Goal: Task Accomplishment & Management: Use online tool/utility

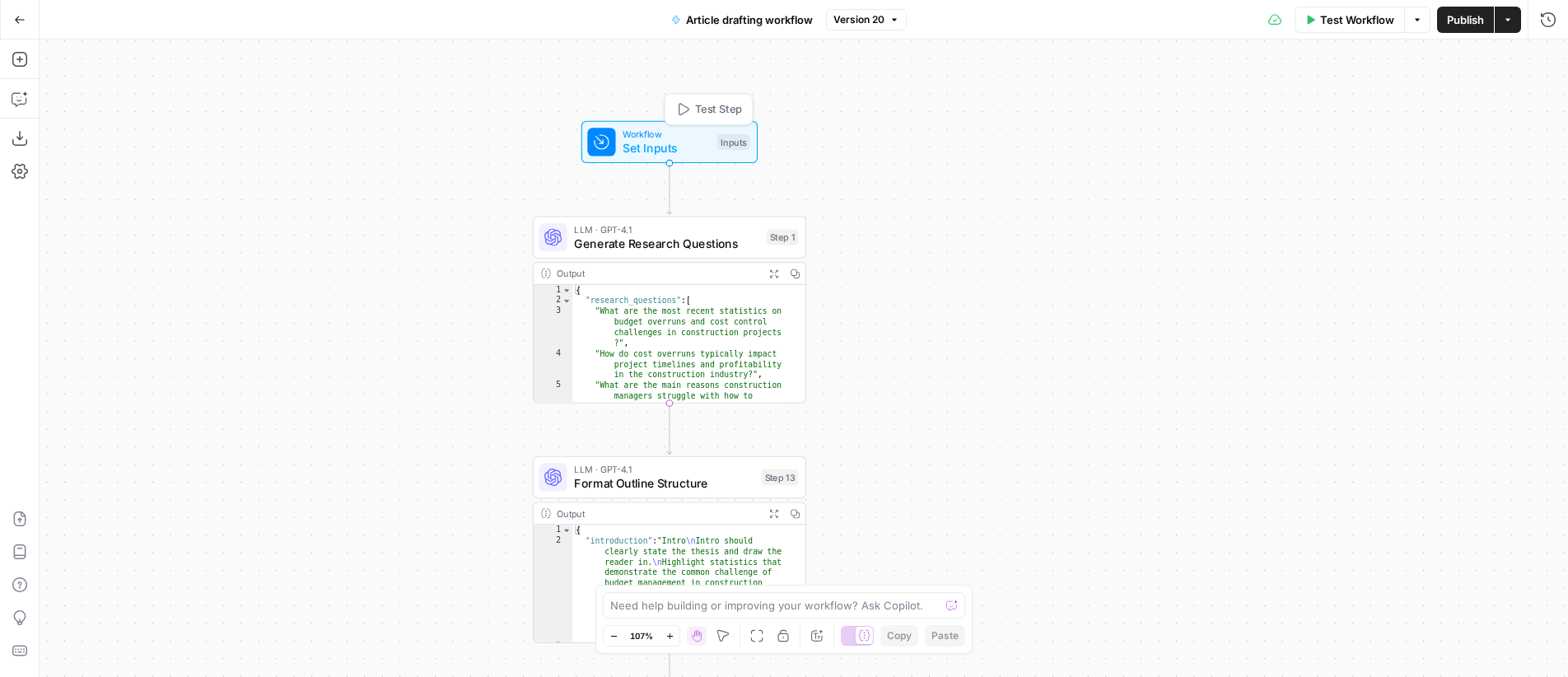
click at [677, 136] on span "Workflow" at bounding box center [665, 133] width 87 height 14
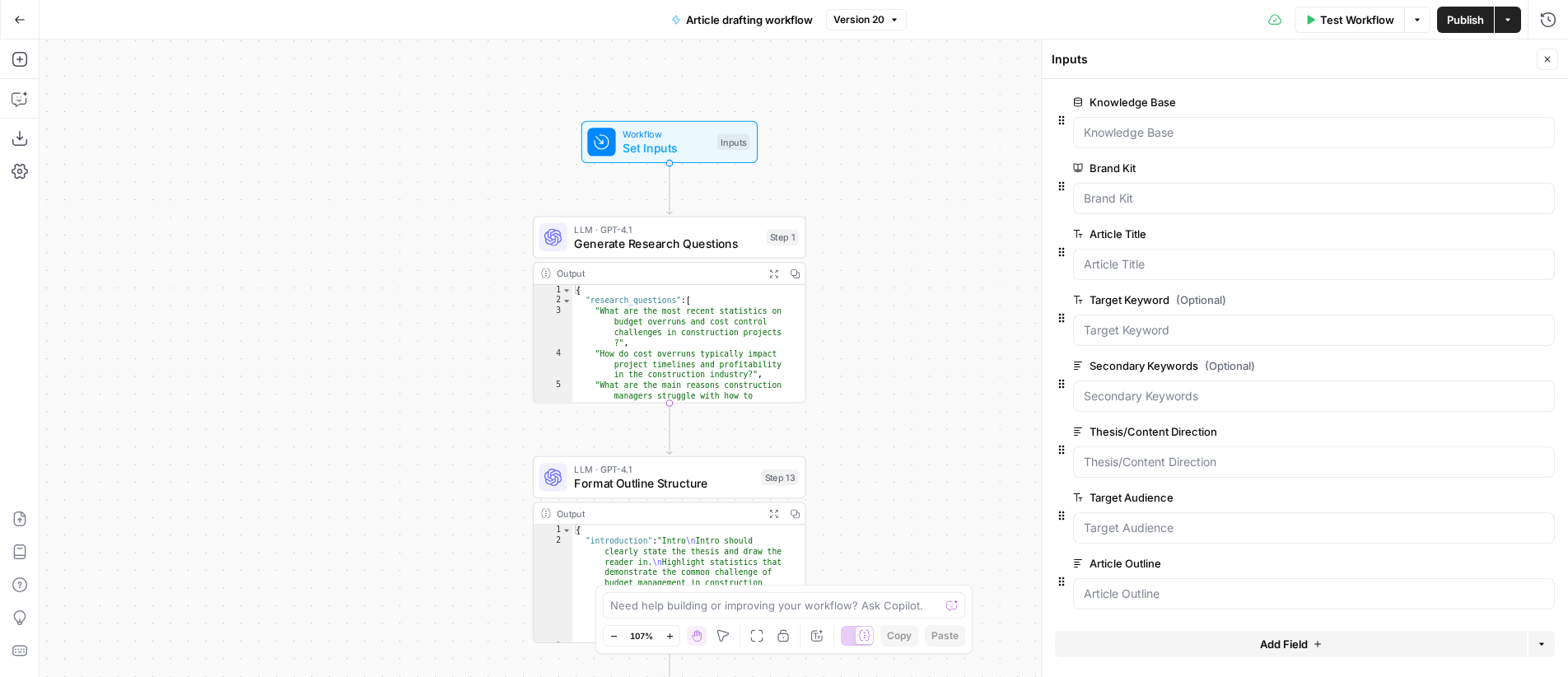
click at [1551, 62] on icon "button" at bounding box center [1548, 59] width 10 height 10
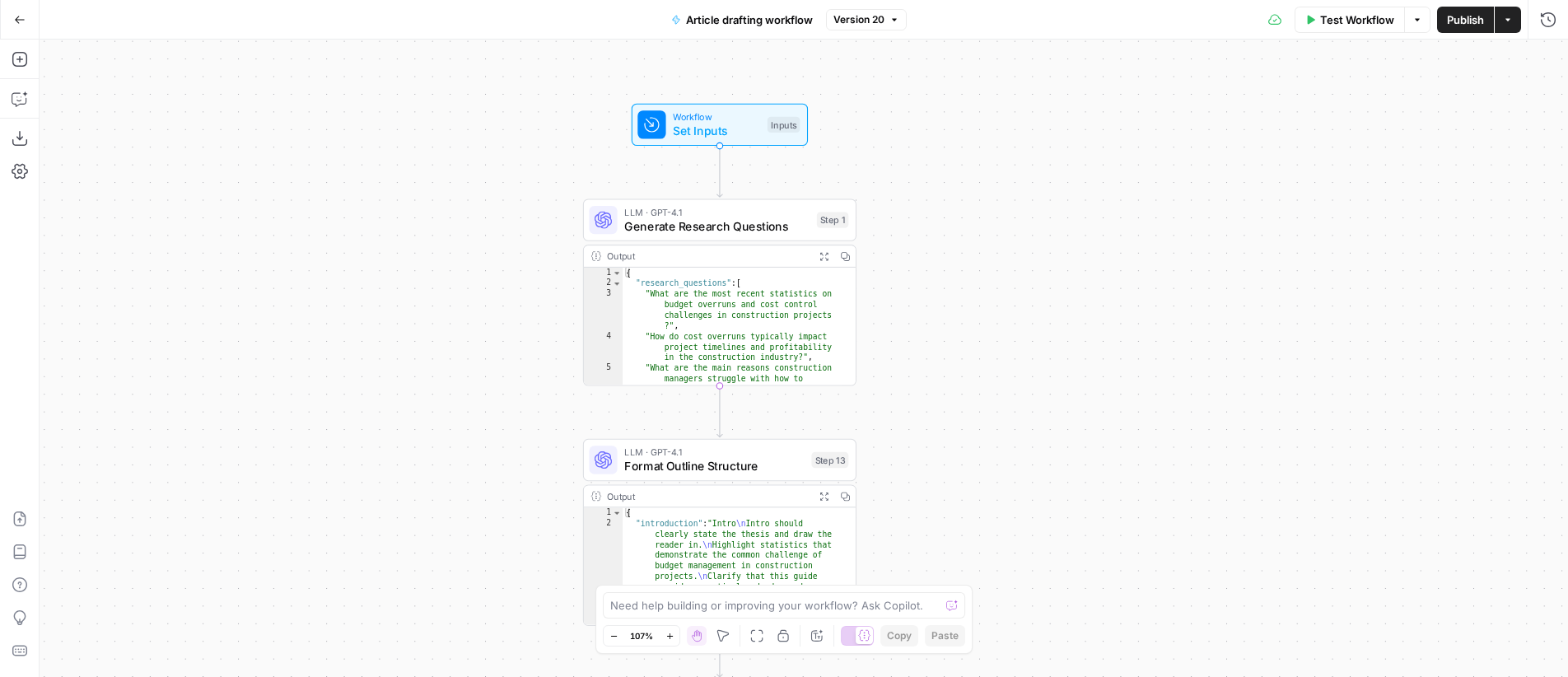
drag, startPoint x: 1115, startPoint y: 106, endPoint x: 1125, endPoint y: 97, distance: 13.5
click at [1127, 97] on div "Workflow Set Inputs Inputs LLM · GPT-4.1 Generate Research Questions Step 1 Out…" at bounding box center [804, 358] width 1528 height 637
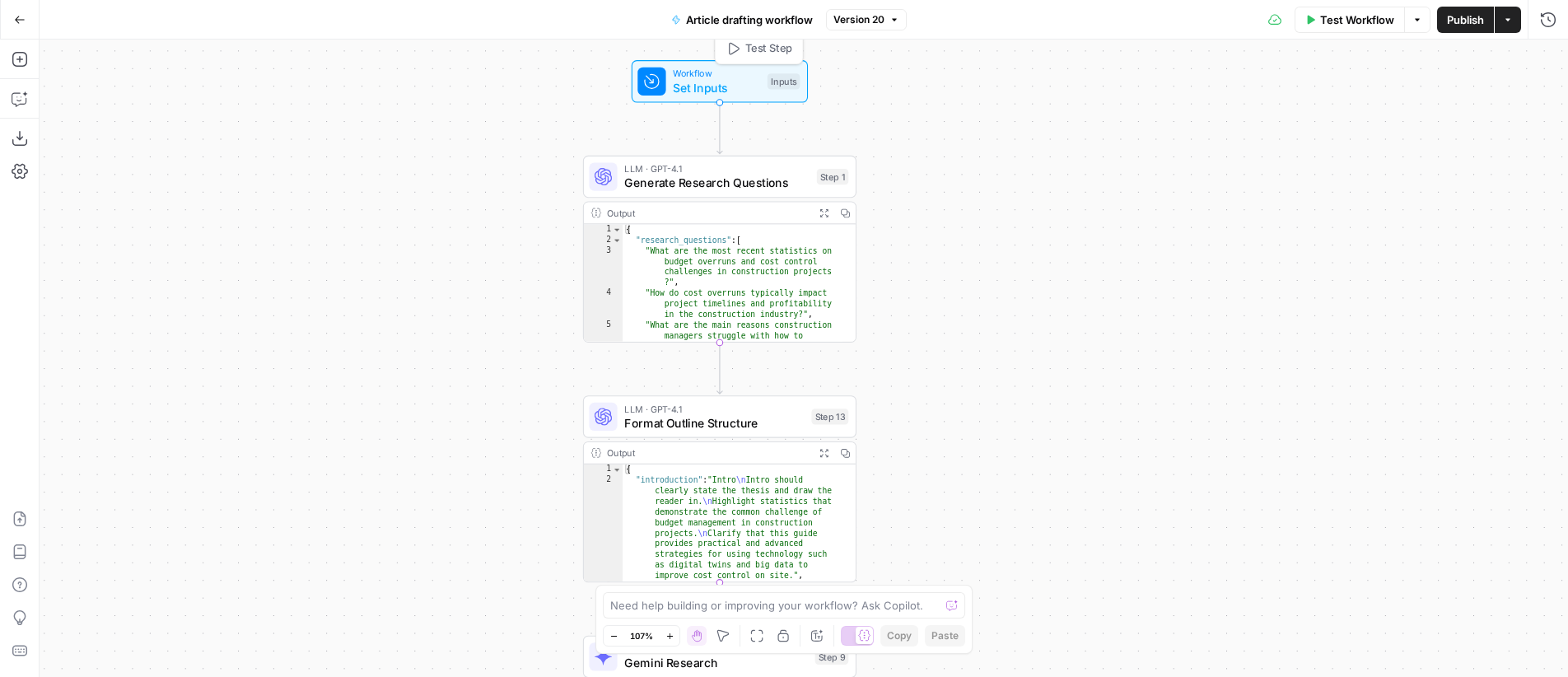
click at [719, 82] on span "Set Inputs" at bounding box center [716, 88] width 87 height 17
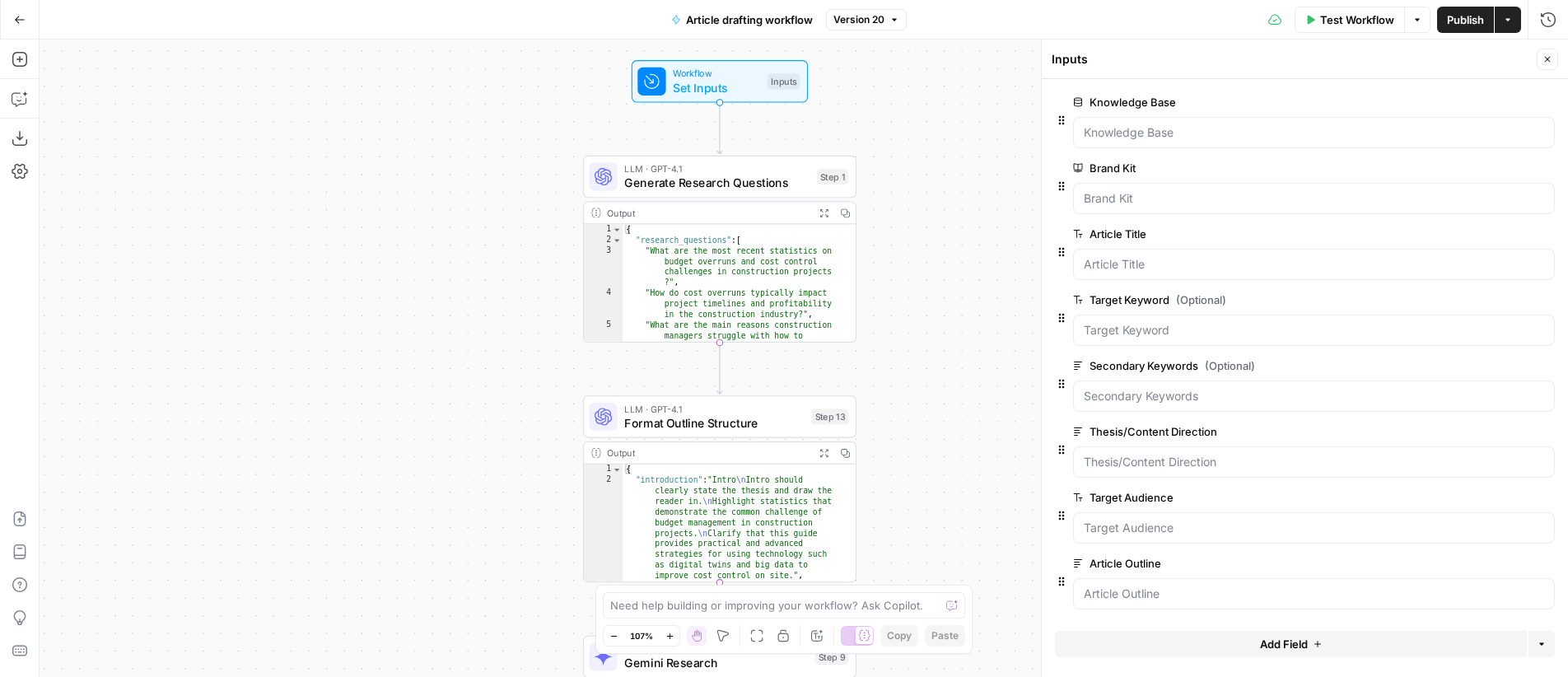
scroll to position [2, 0]
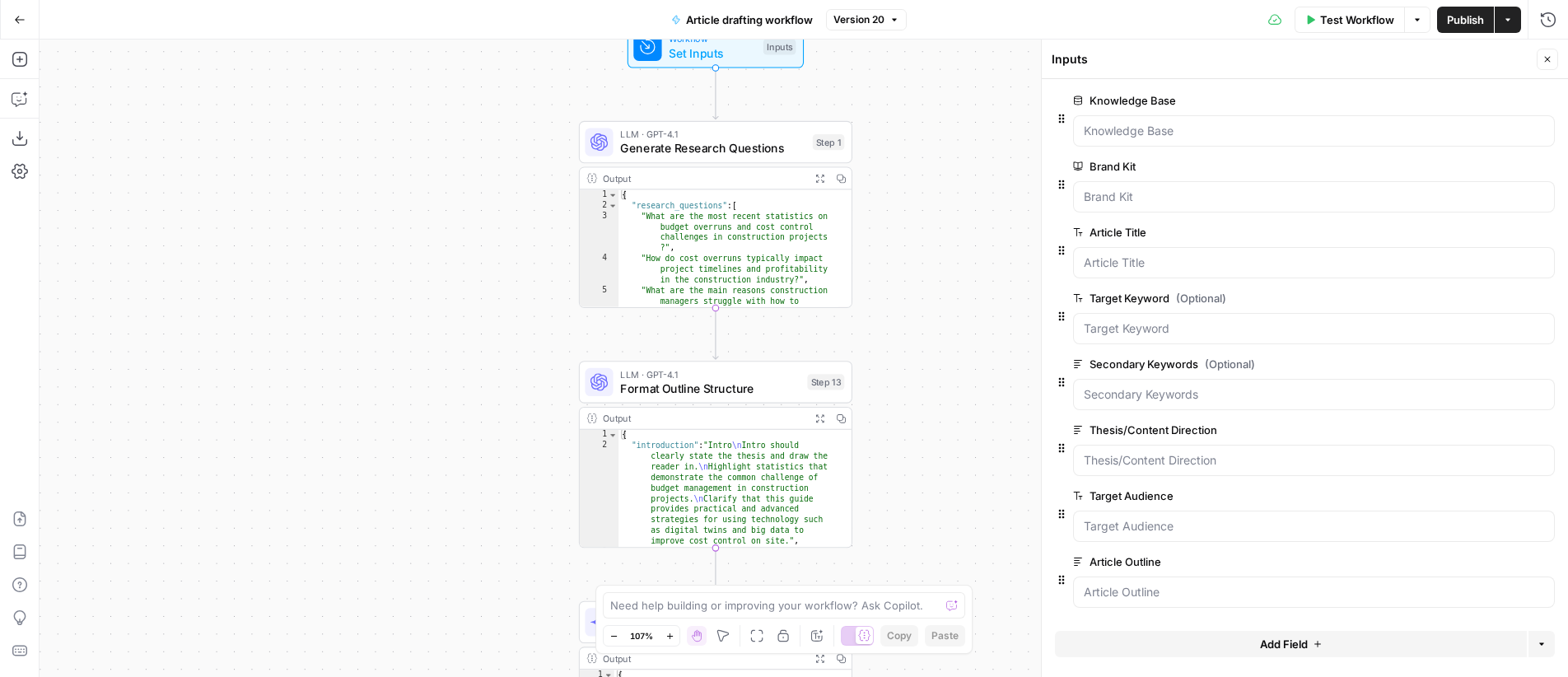
drag, startPoint x: 960, startPoint y: 247, endPoint x: 956, endPoint y: 213, distance: 34.2
click at [956, 213] on div "Workflow Set Inputs Inputs LLM · GPT-4.1 Generate Research Questions Step 1 Out…" at bounding box center [804, 358] width 1528 height 637
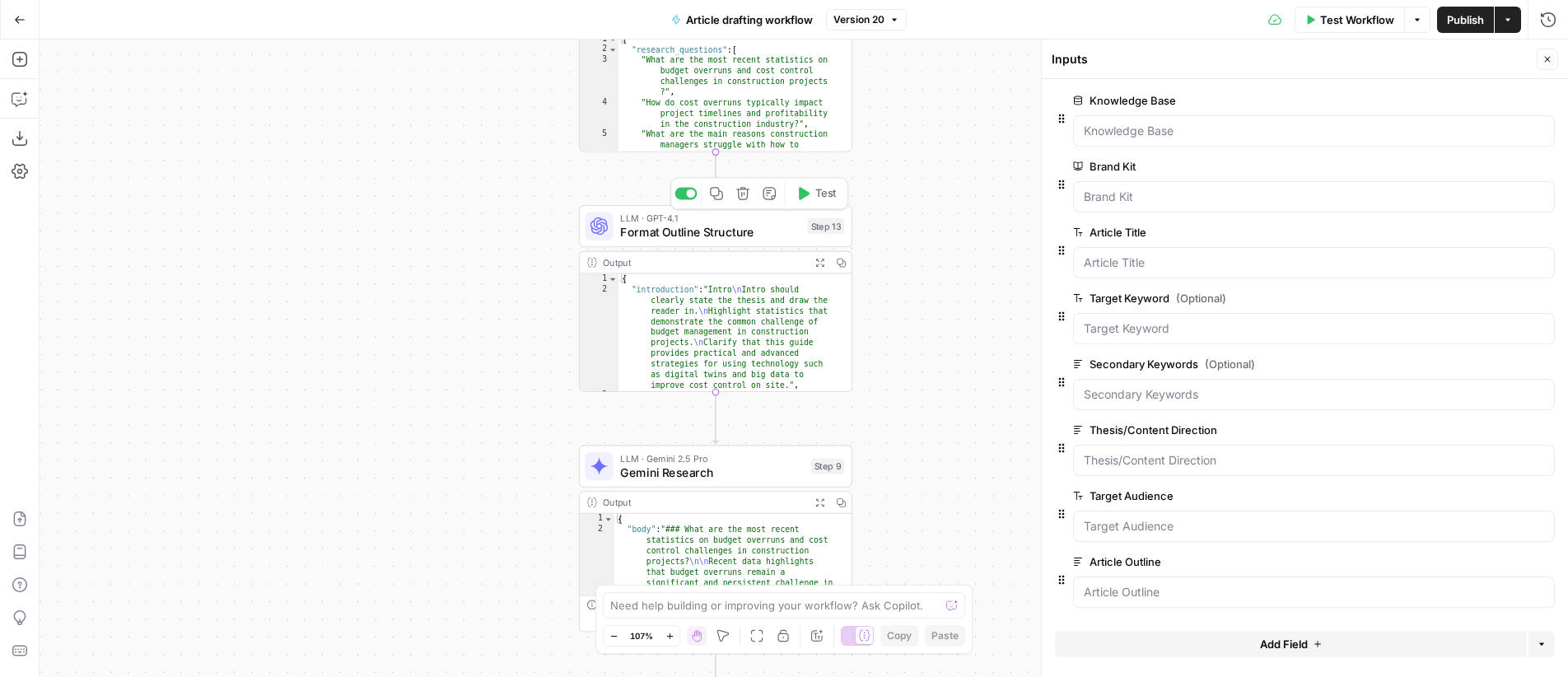
click at [715, 228] on span "Format Outline Structure" at bounding box center [710, 231] width 181 height 17
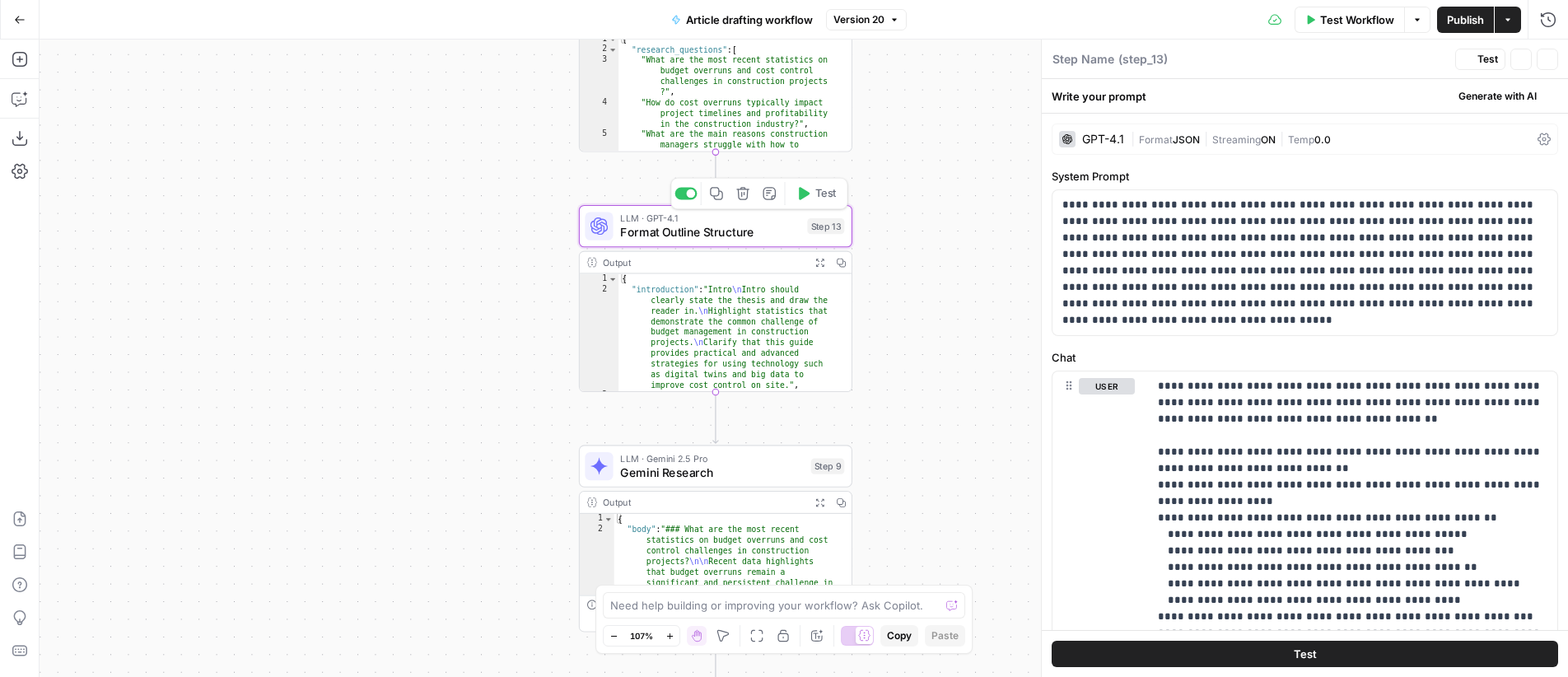
type textarea "Format Outline Structure"
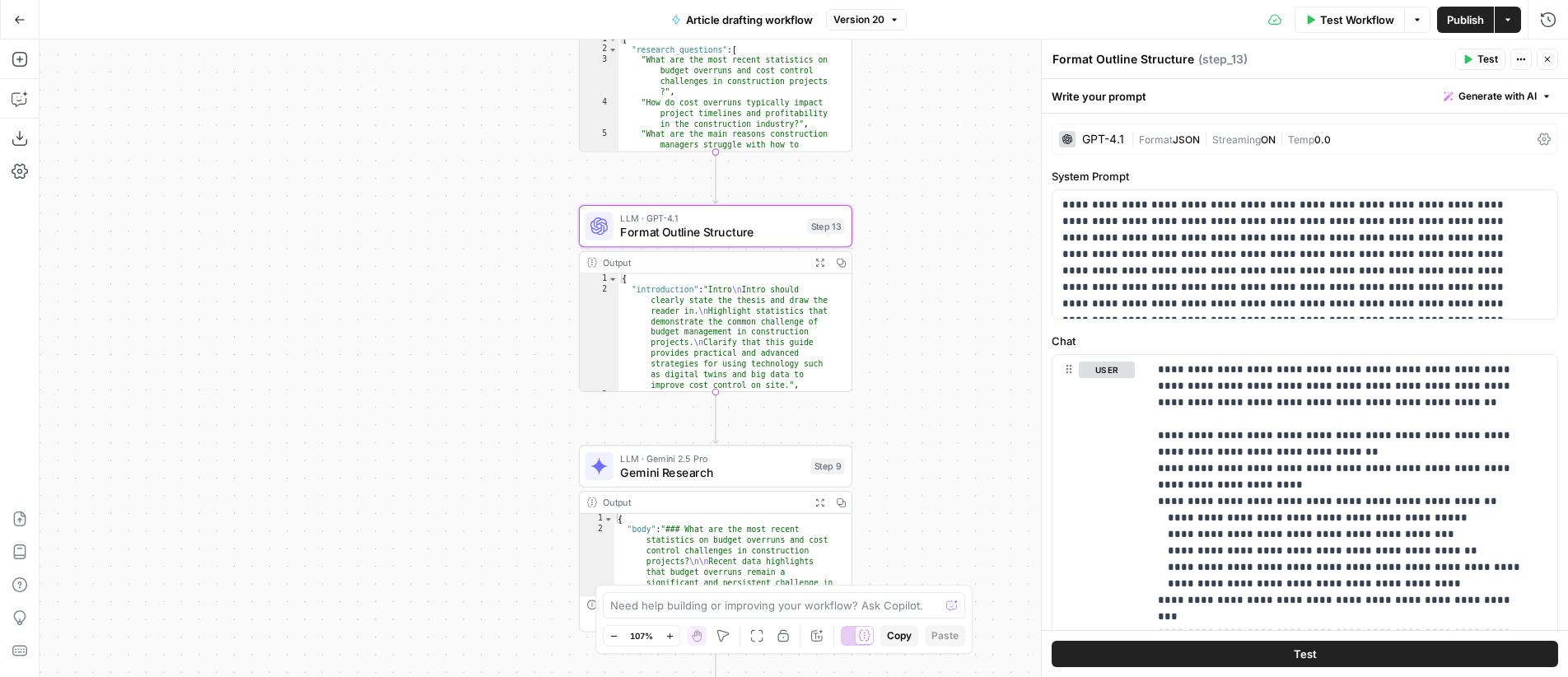
drag, startPoint x: 1549, startPoint y: 57, endPoint x: 62, endPoint y: 142, distance: 1489.4
click at [1549, 57] on icon "button" at bounding box center [1548, 59] width 6 height 6
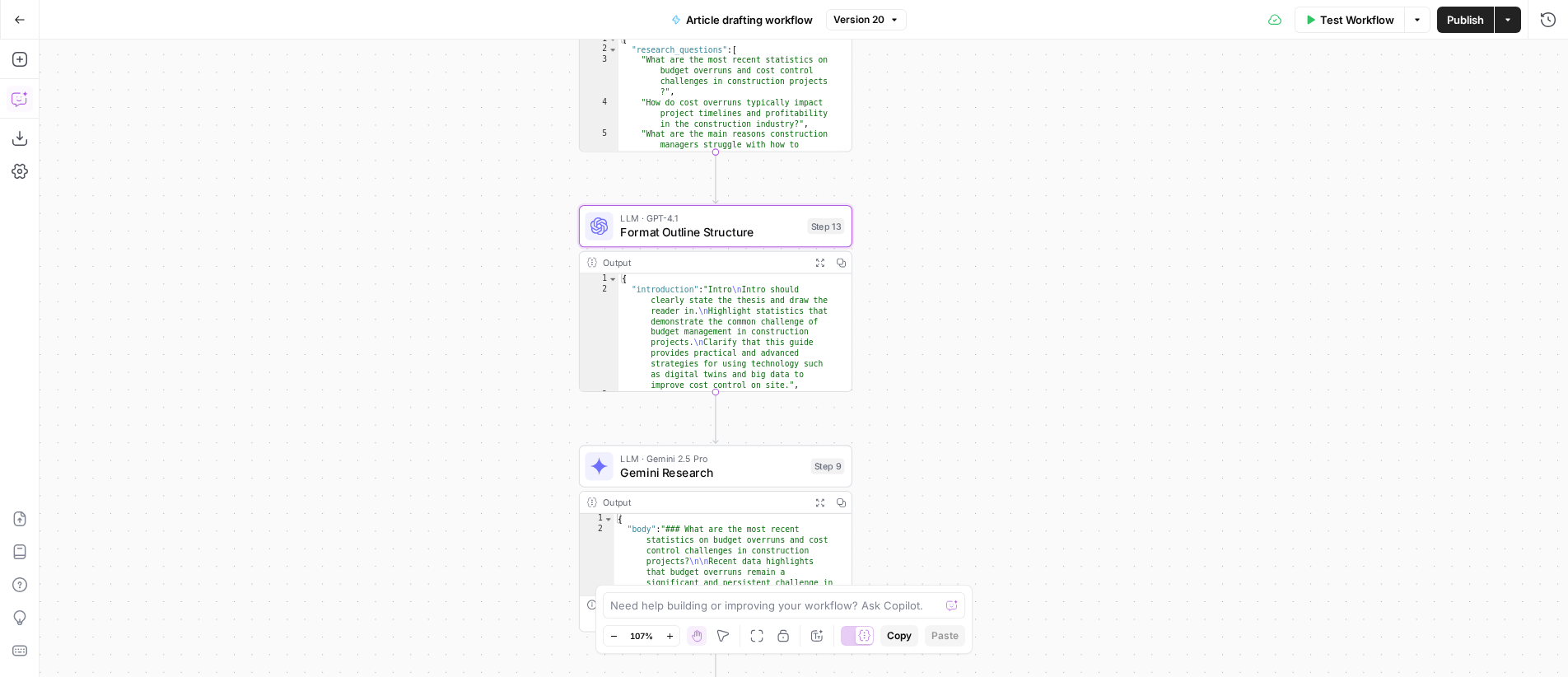
click at [19, 91] on icon "button" at bounding box center [20, 99] width 17 height 17
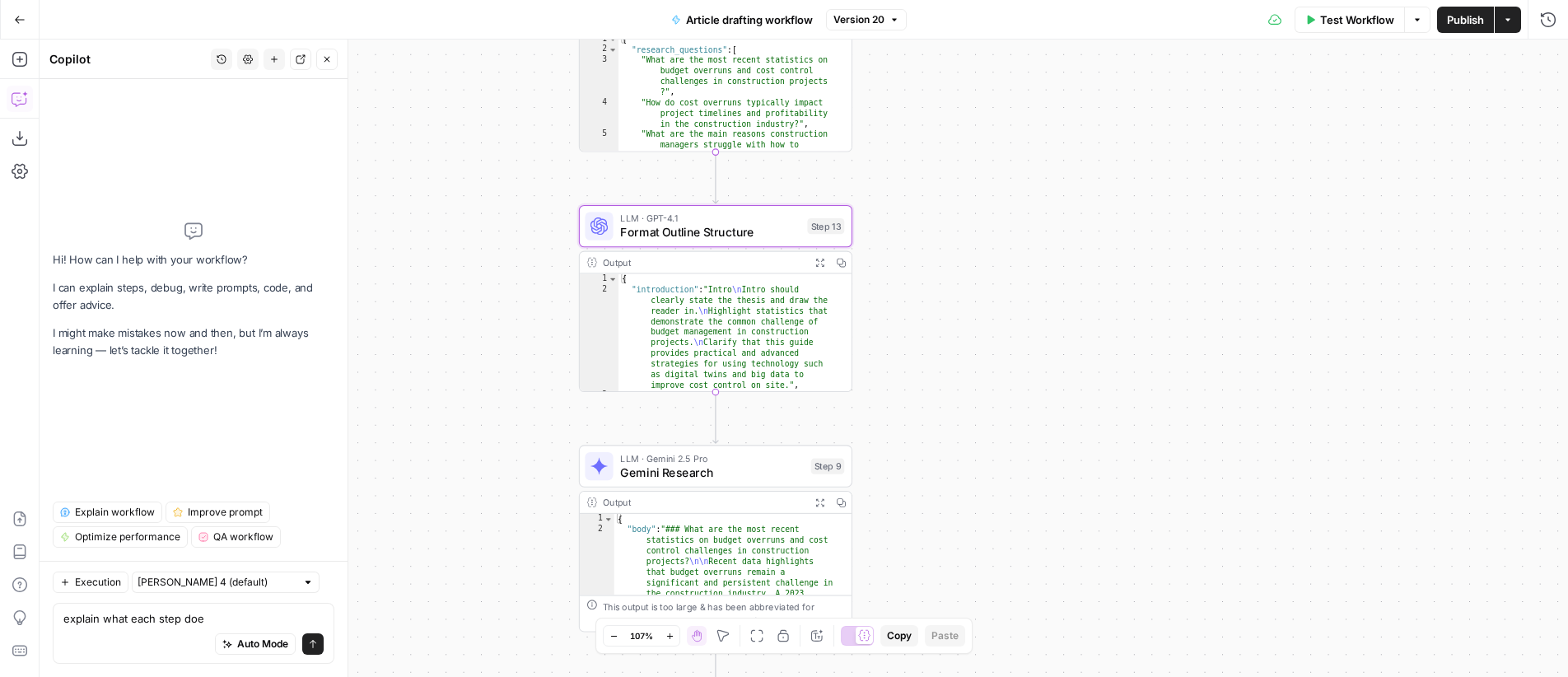
type textarea "explain what each step does"
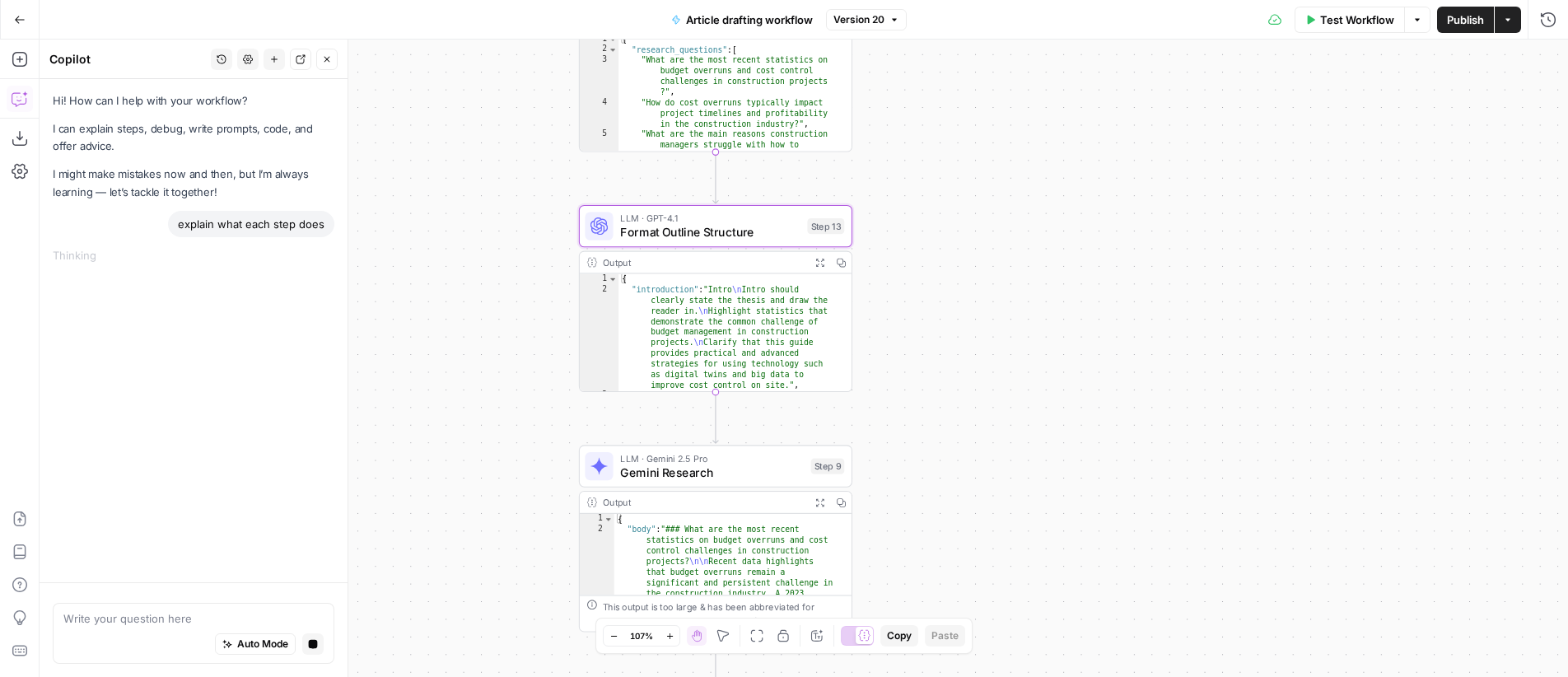
click at [255, 225] on div "explain what each step does" at bounding box center [251, 224] width 166 height 26
copy div "explain what each step does"
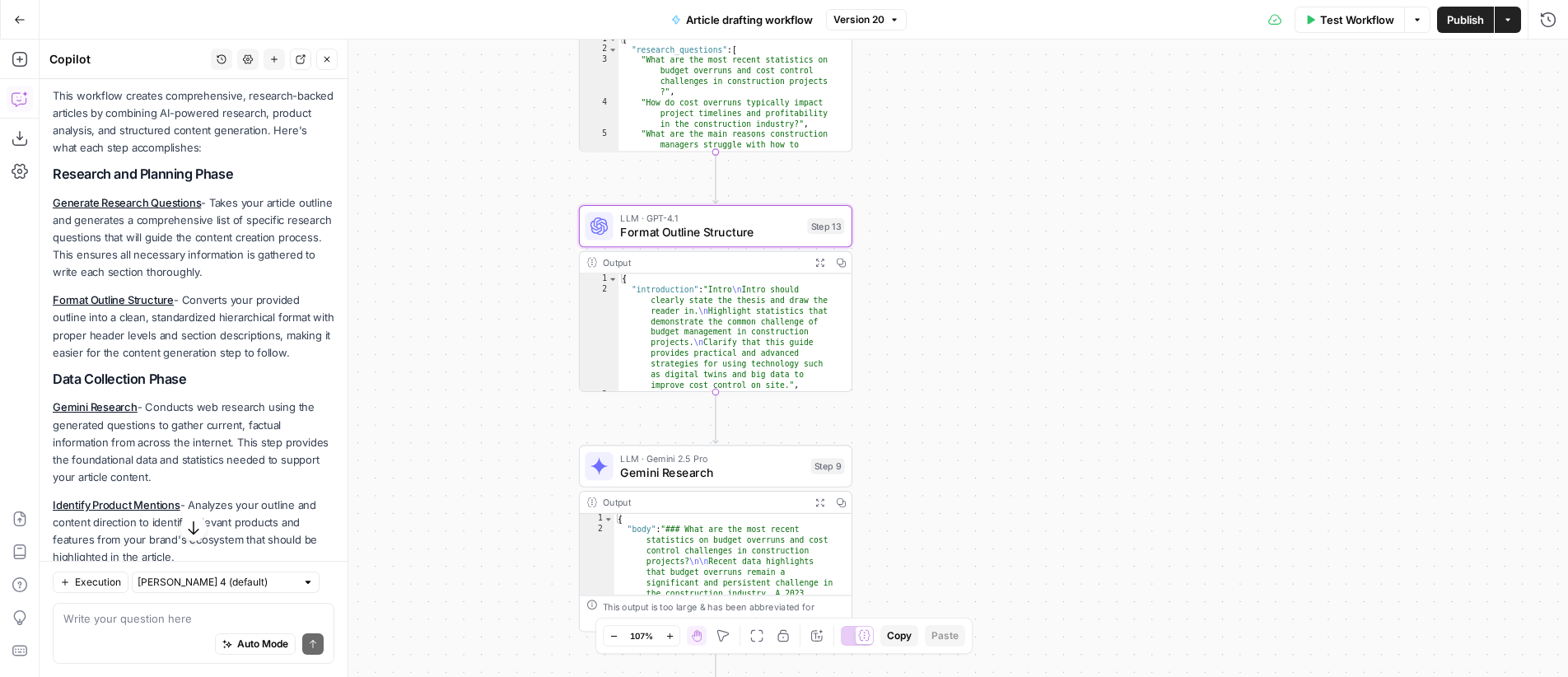
scroll to position [110, 0]
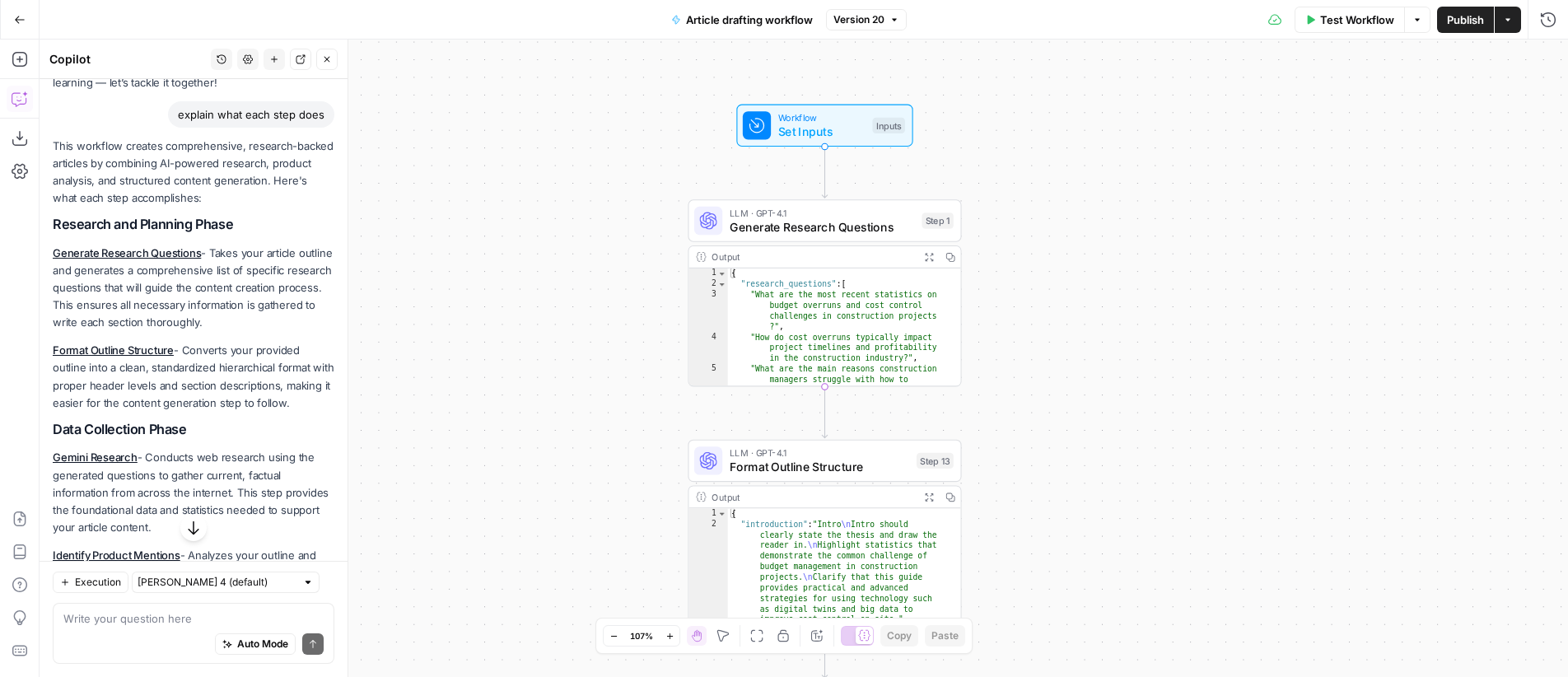
drag, startPoint x: 627, startPoint y: 190, endPoint x: 574, endPoint y: 135, distance: 76.4
click at [574, 135] on div "Workflow Set Inputs Inputs LLM · GPT-4.1 Generate Research Questions Step 1 Out…" at bounding box center [804, 358] width 1528 height 637
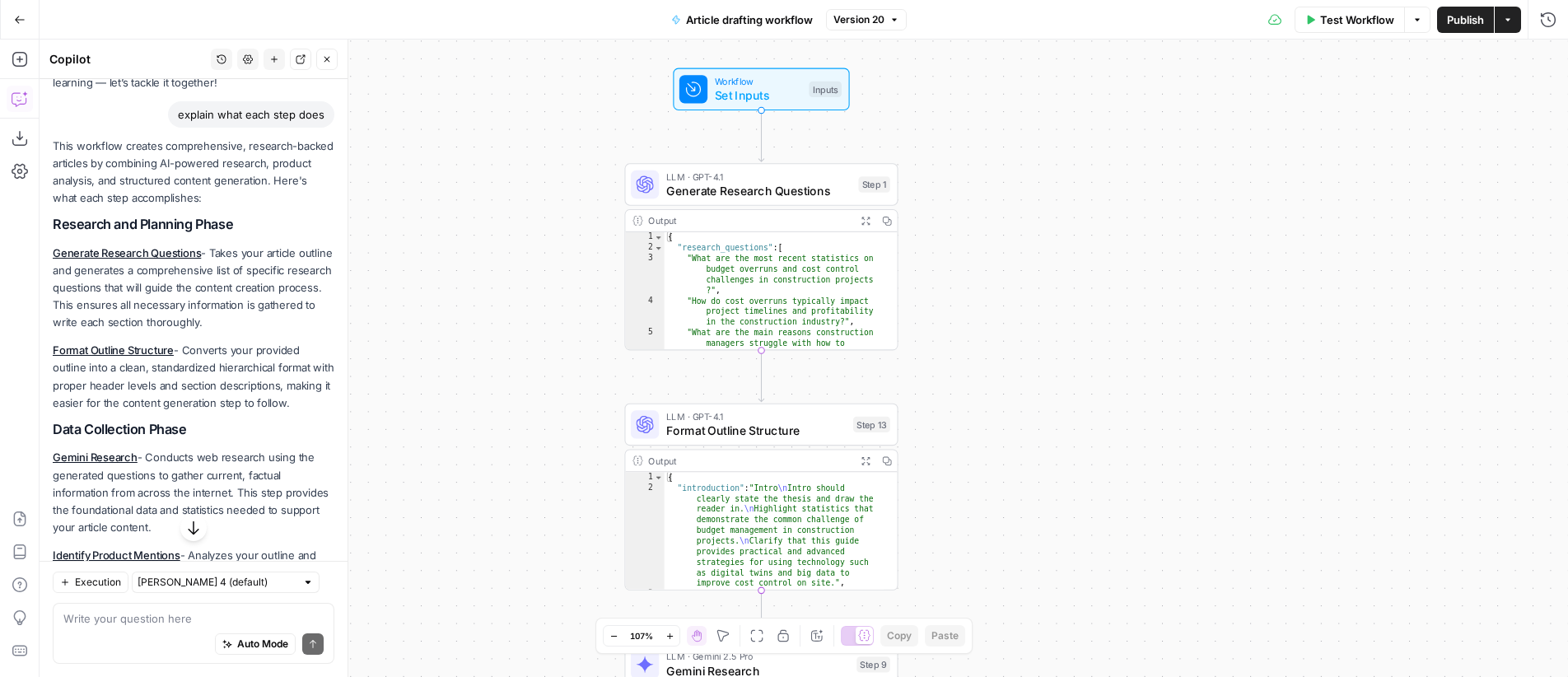
click at [1039, 206] on div "Workflow Set Inputs Inputs LLM · GPT-4.1 Generate Research Questions Step 1 Out…" at bounding box center [804, 358] width 1528 height 637
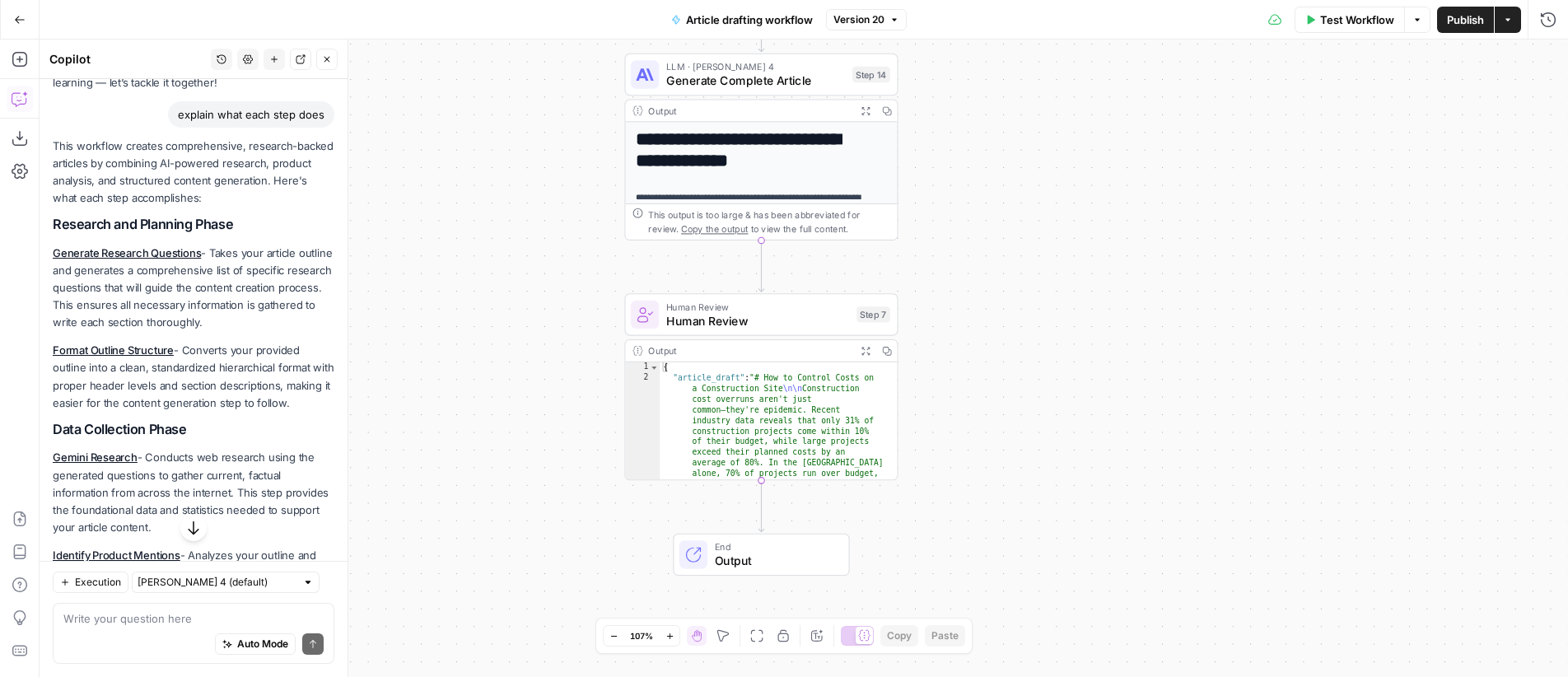
click at [328, 58] on icon "button" at bounding box center [327, 59] width 10 height 10
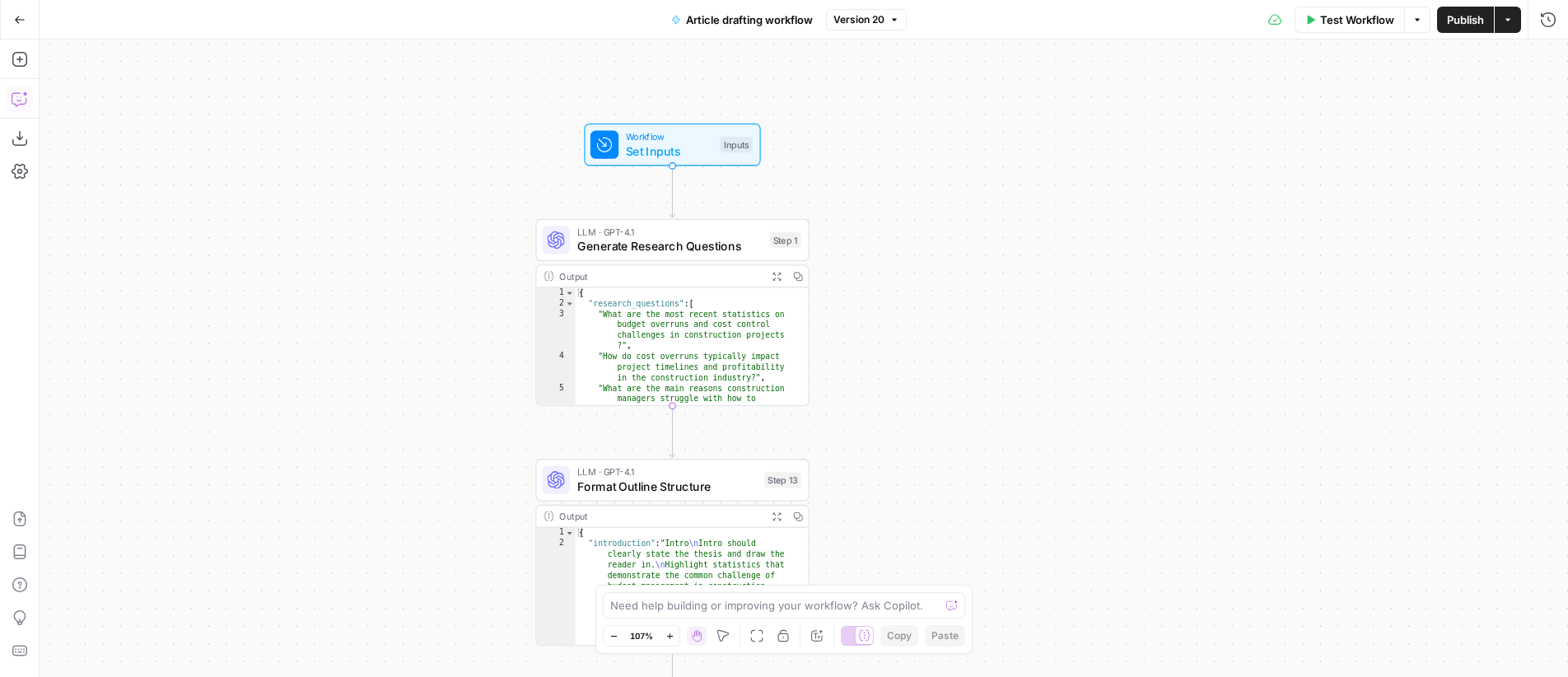
drag, startPoint x: 1069, startPoint y: 275, endPoint x: 1007, endPoint y: 221, distance: 82.2
click at [1007, 221] on div "Workflow Set Inputs Inputs LLM · GPT-4.1 Generate Research Questions Step 1 Out…" at bounding box center [804, 358] width 1528 height 637
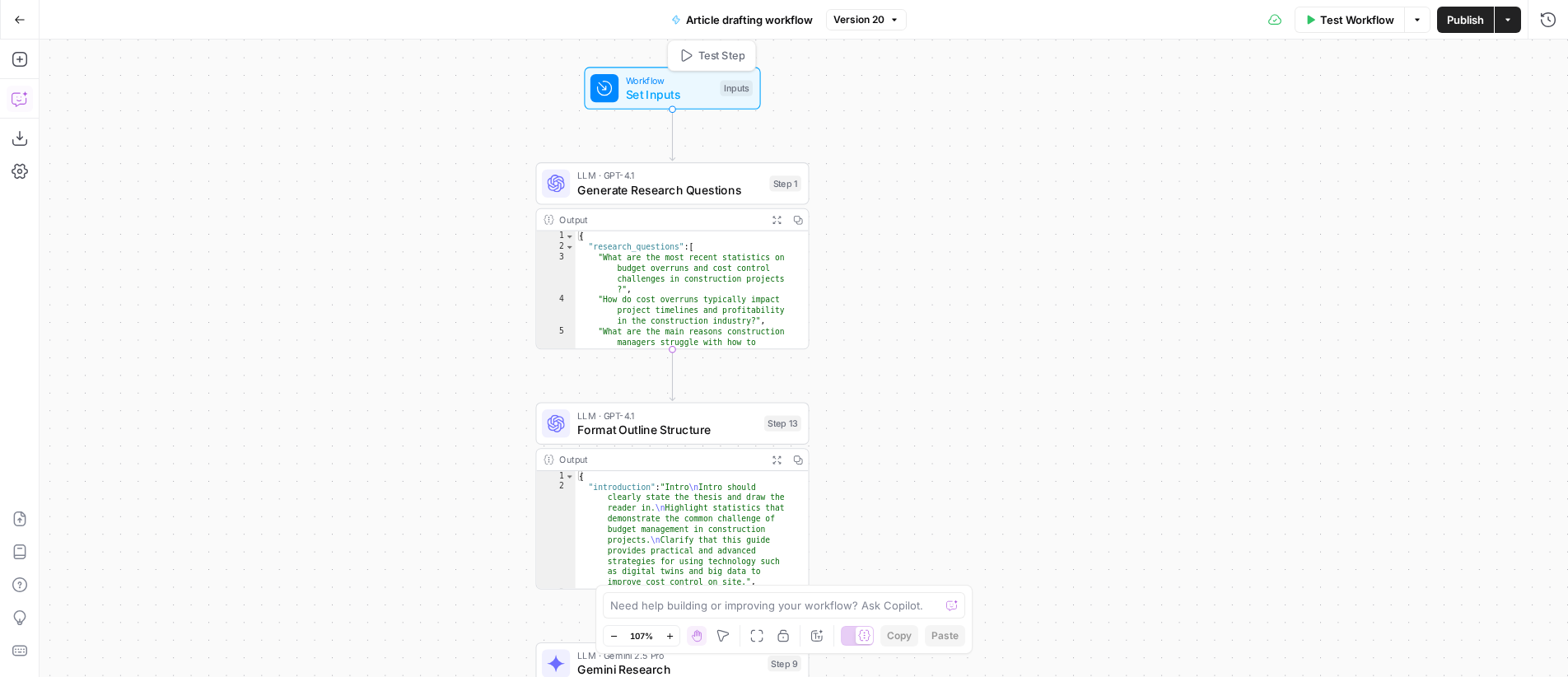
click at [674, 85] on span "Set Inputs" at bounding box center [669, 94] width 87 height 17
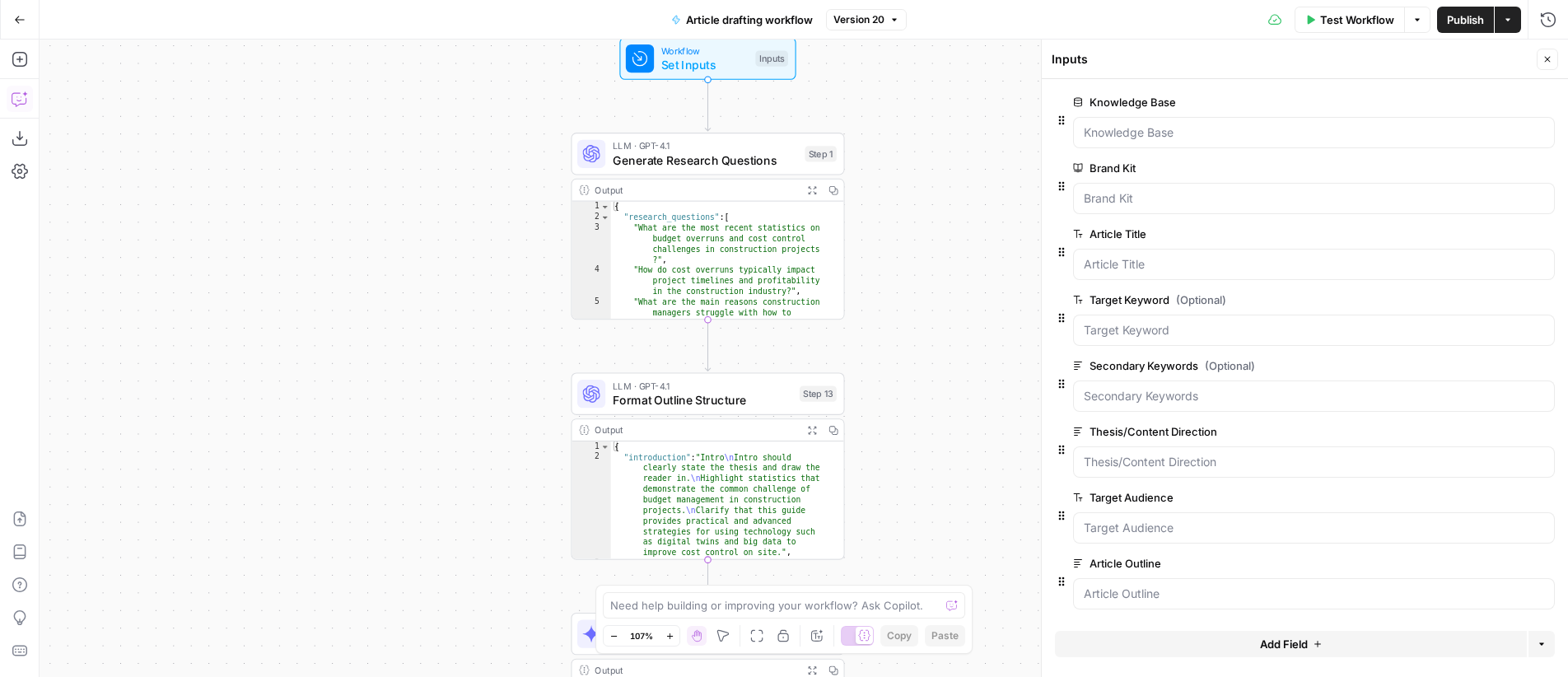
drag, startPoint x: 919, startPoint y: 255, endPoint x: 954, endPoint y: 225, distance: 46.1
click at [954, 225] on div "Workflow Set Inputs Inputs LLM · GPT-4.1 Generate Research Questions Step 1 Out…" at bounding box center [804, 358] width 1528 height 637
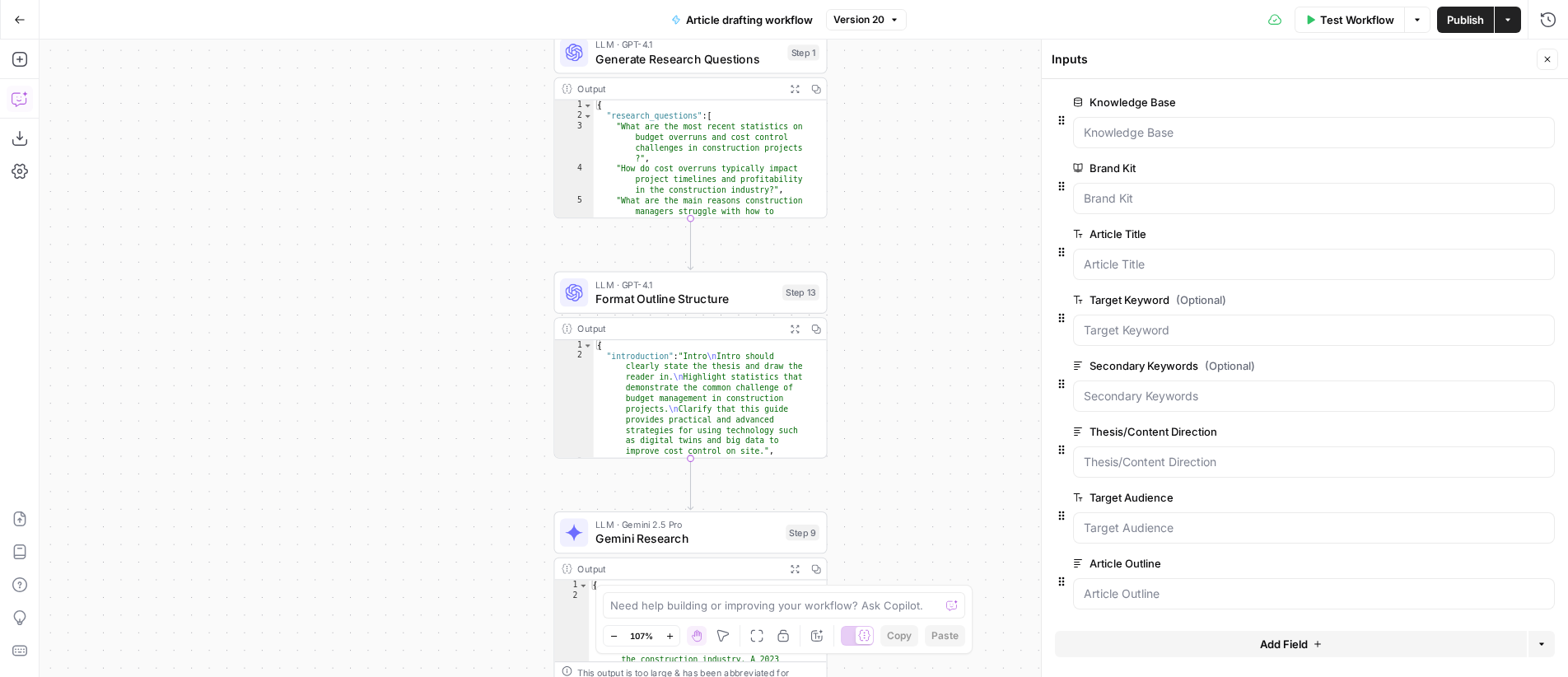
drag, startPoint x: 968, startPoint y: 290, endPoint x: 959, endPoint y: 216, distance: 74.5
click at [959, 216] on div "Workflow Set Inputs Inputs LLM · GPT-4.1 Generate Research Questions Step 1 Out…" at bounding box center [804, 358] width 1528 height 637
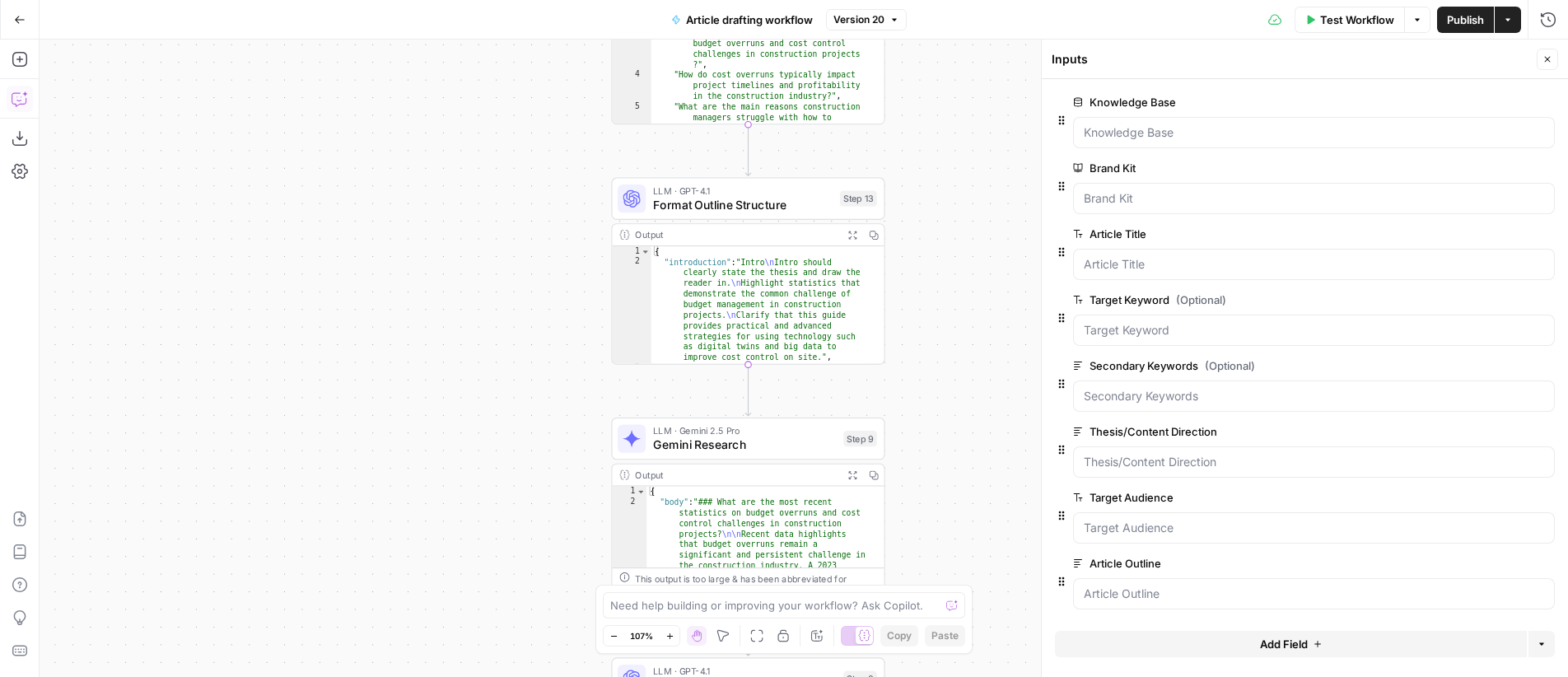
drag, startPoint x: 940, startPoint y: 312, endPoint x: 983, endPoint y: 241, distance: 83.0
click at [983, 241] on div "Workflow Set Inputs Inputs LLM · GPT-4.1 Generate Research Questions Step 1 Out…" at bounding box center [804, 358] width 1528 height 637
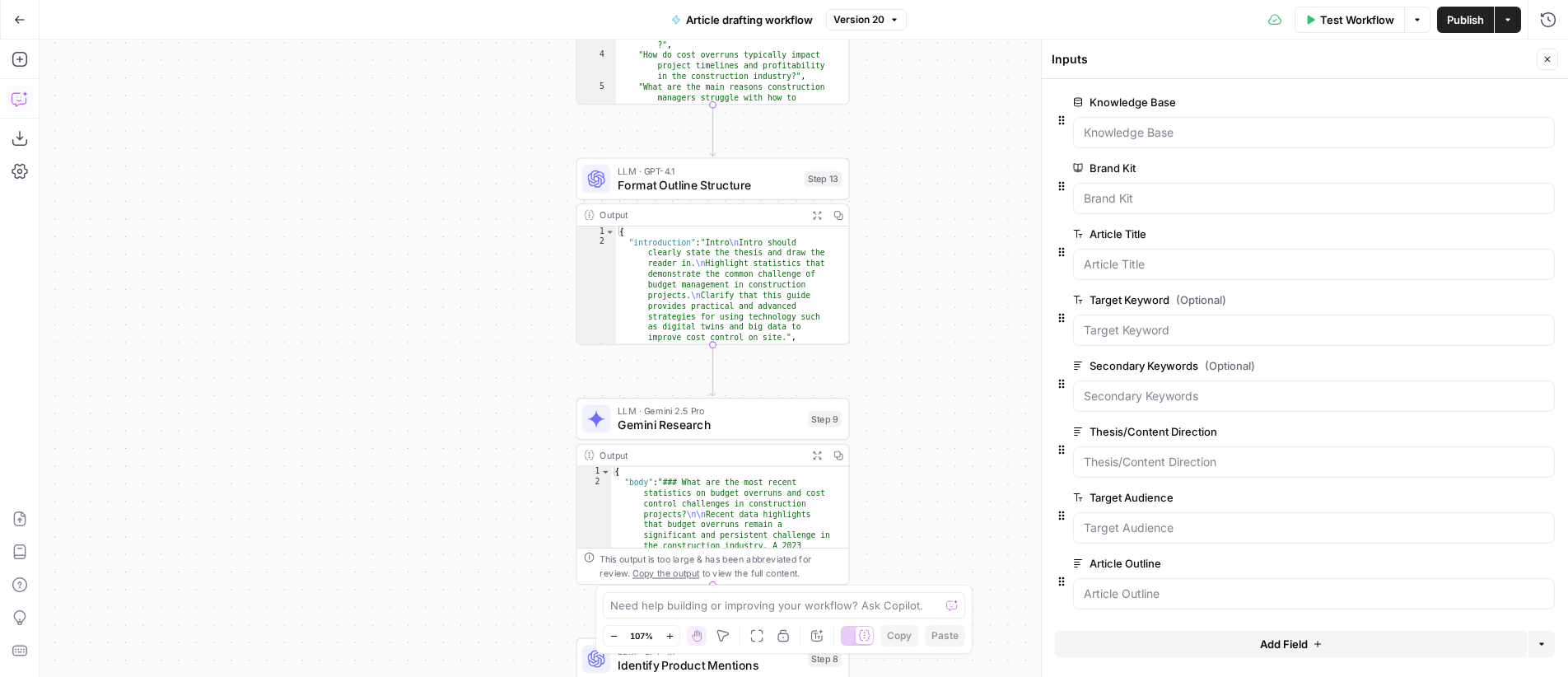
drag, startPoint x: 958, startPoint y: 267, endPoint x: 922, endPoint y: 250, distance: 39.8
click at [922, 250] on div "Workflow Set Inputs Inputs LLM · GPT-4.1 Generate Research Questions Step 1 Out…" at bounding box center [804, 358] width 1528 height 637
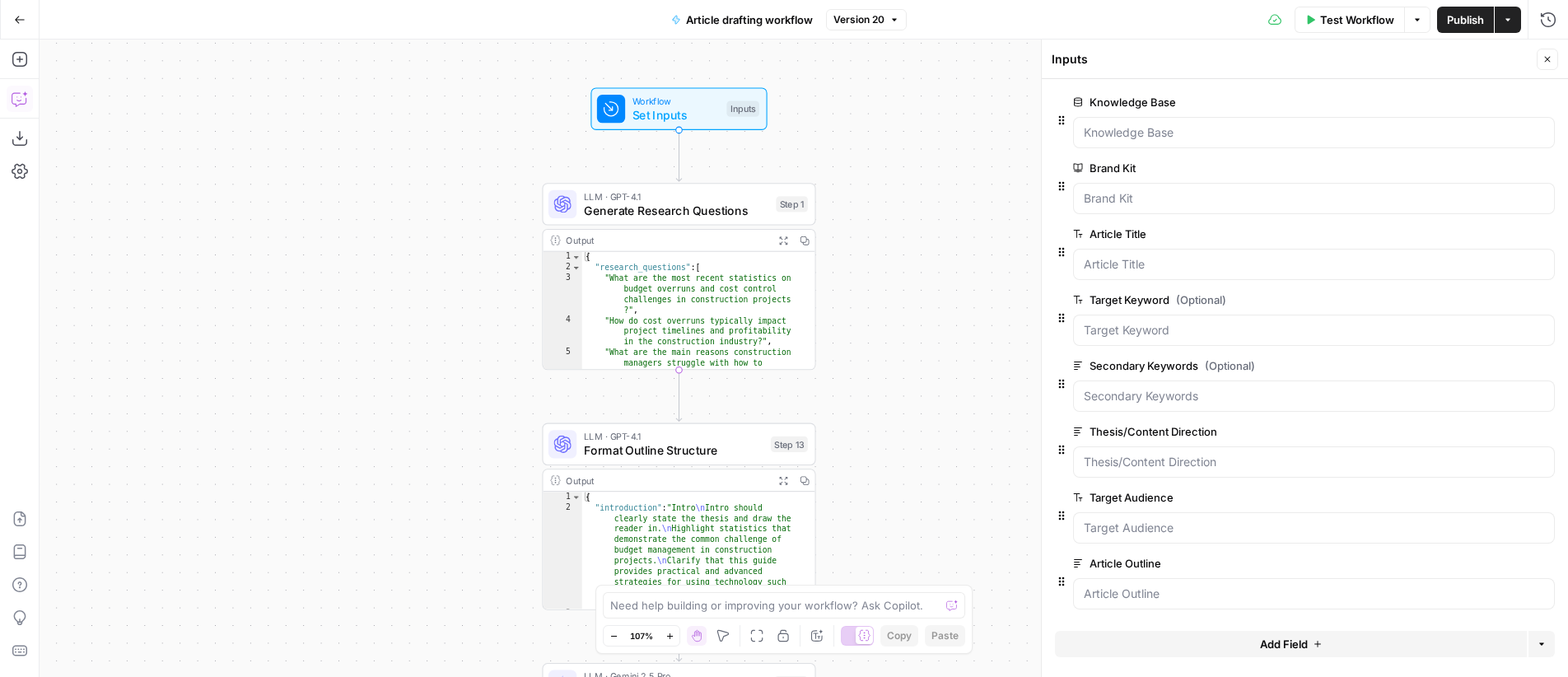
drag, startPoint x: 947, startPoint y: 207, endPoint x: 914, endPoint y: 164, distance: 54.2
click at [914, 164] on div "Workflow Set Inputs Inputs LLM · GPT-4.1 Generate Research Questions Step 1 Out…" at bounding box center [804, 358] width 1528 height 637
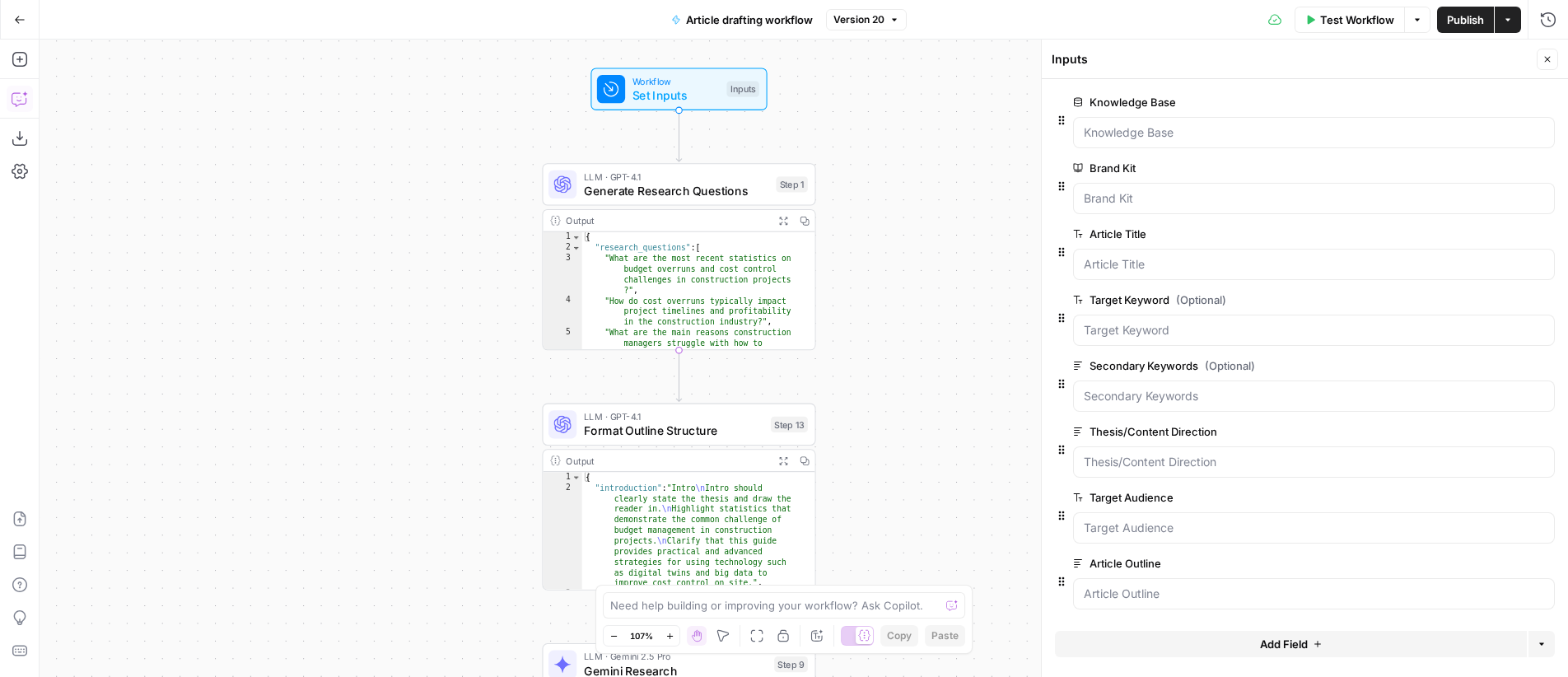
drag, startPoint x: 899, startPoint y: 176, endPoint x: 899, endPoint y: 156, distance: 20.0
click at [899, 156] on div "Workflow Set Inputs Inputs LLM · GPT-4.1 Generate Research Questions Step 1 Out…" at bounding box center [804, 358] width 1528 height 637
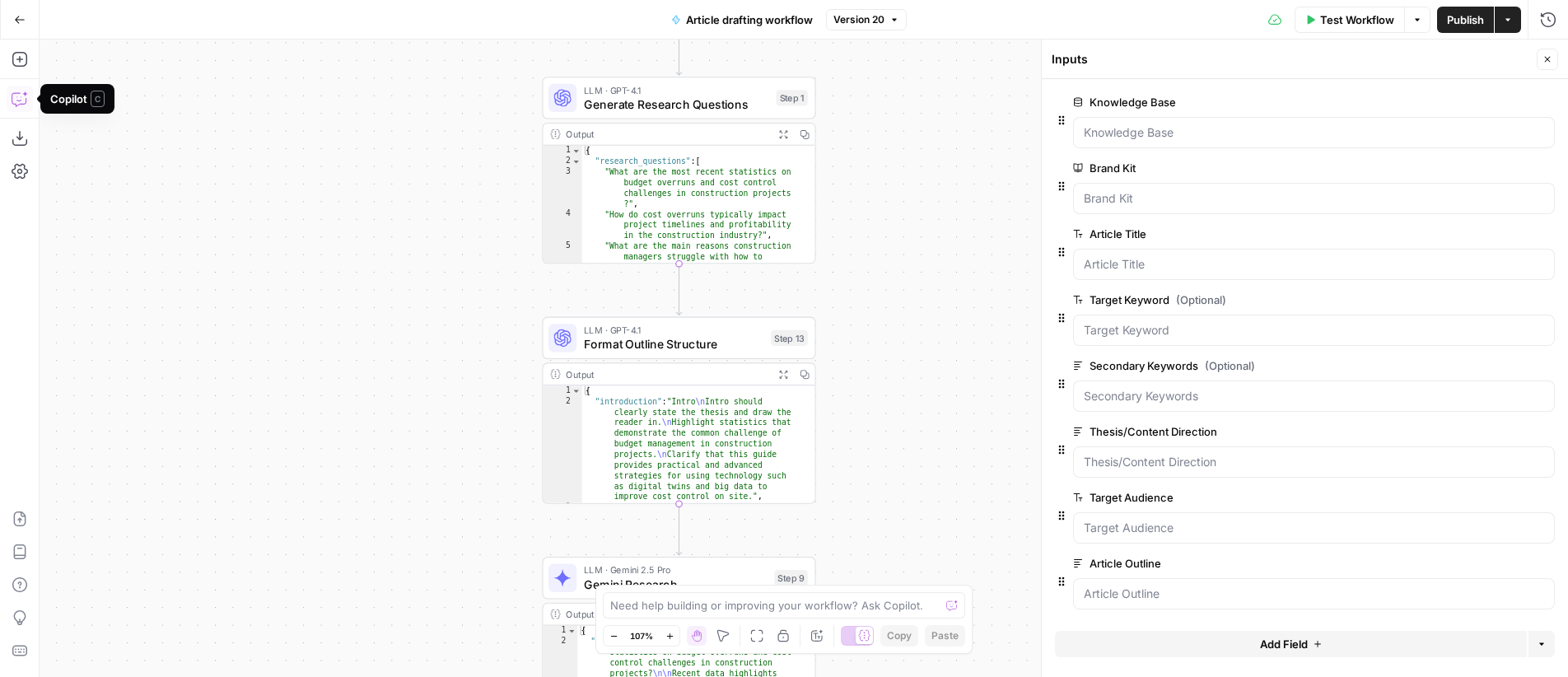
click at [19, 96] on icon "button" at bounding box center [20, 99] width 17 height 17
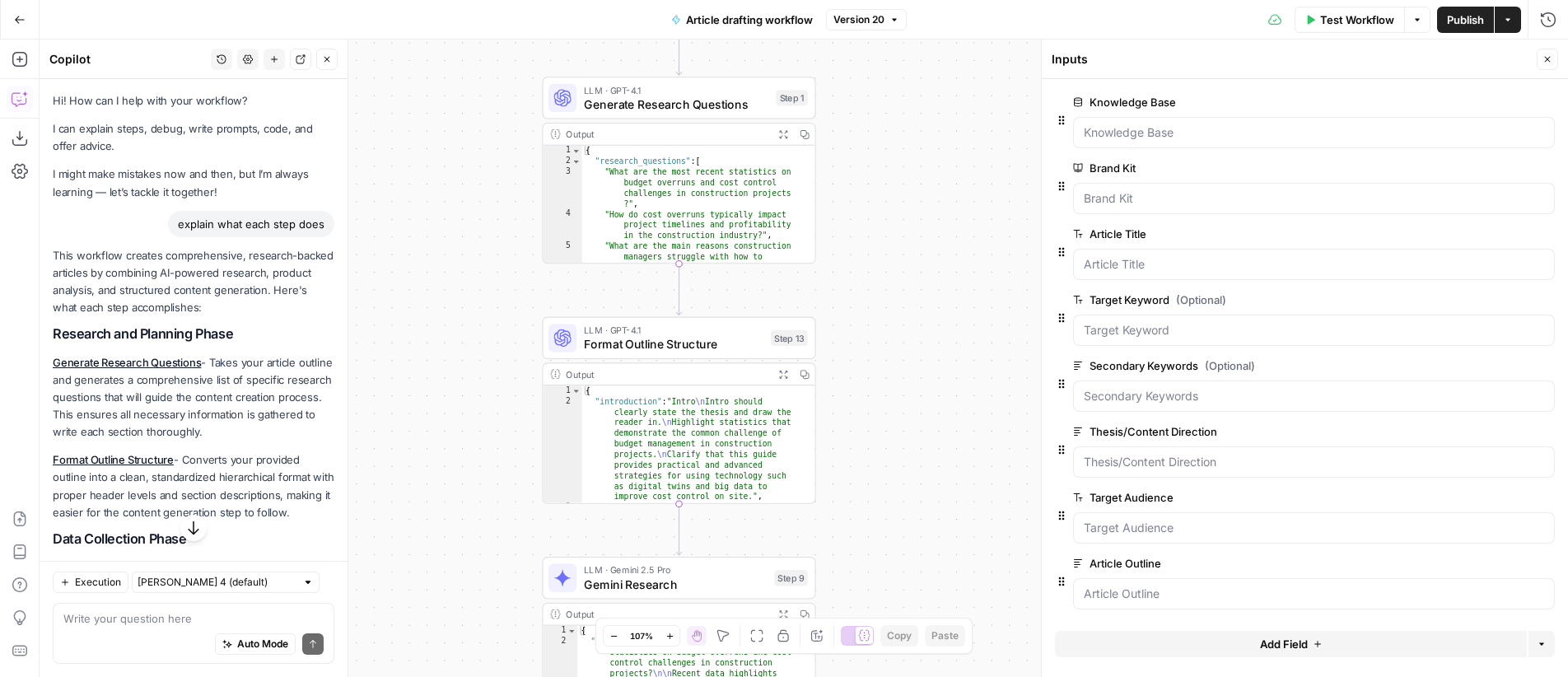
scroll to position [668, 0]
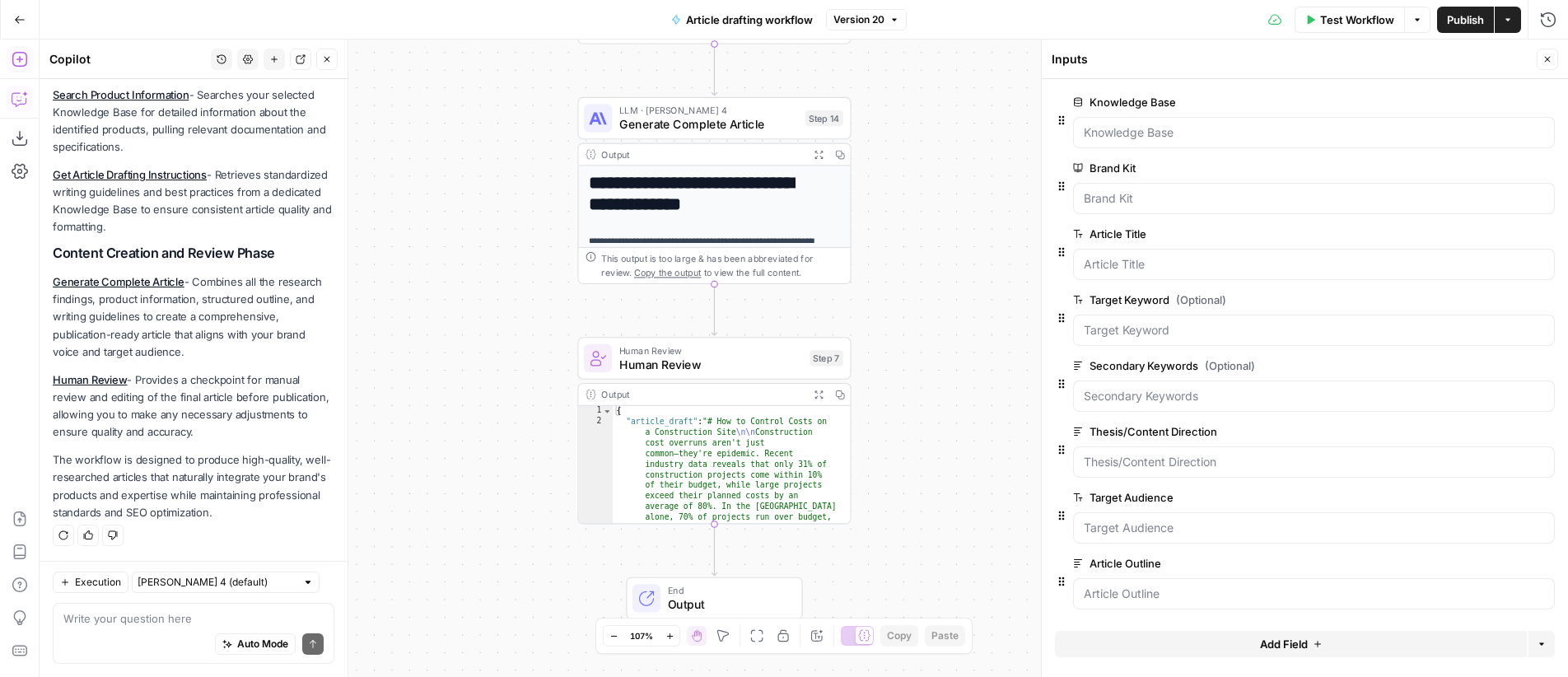
click at [329, 59] on icon "button" at bounding box center [327, 59] width 10 height 10
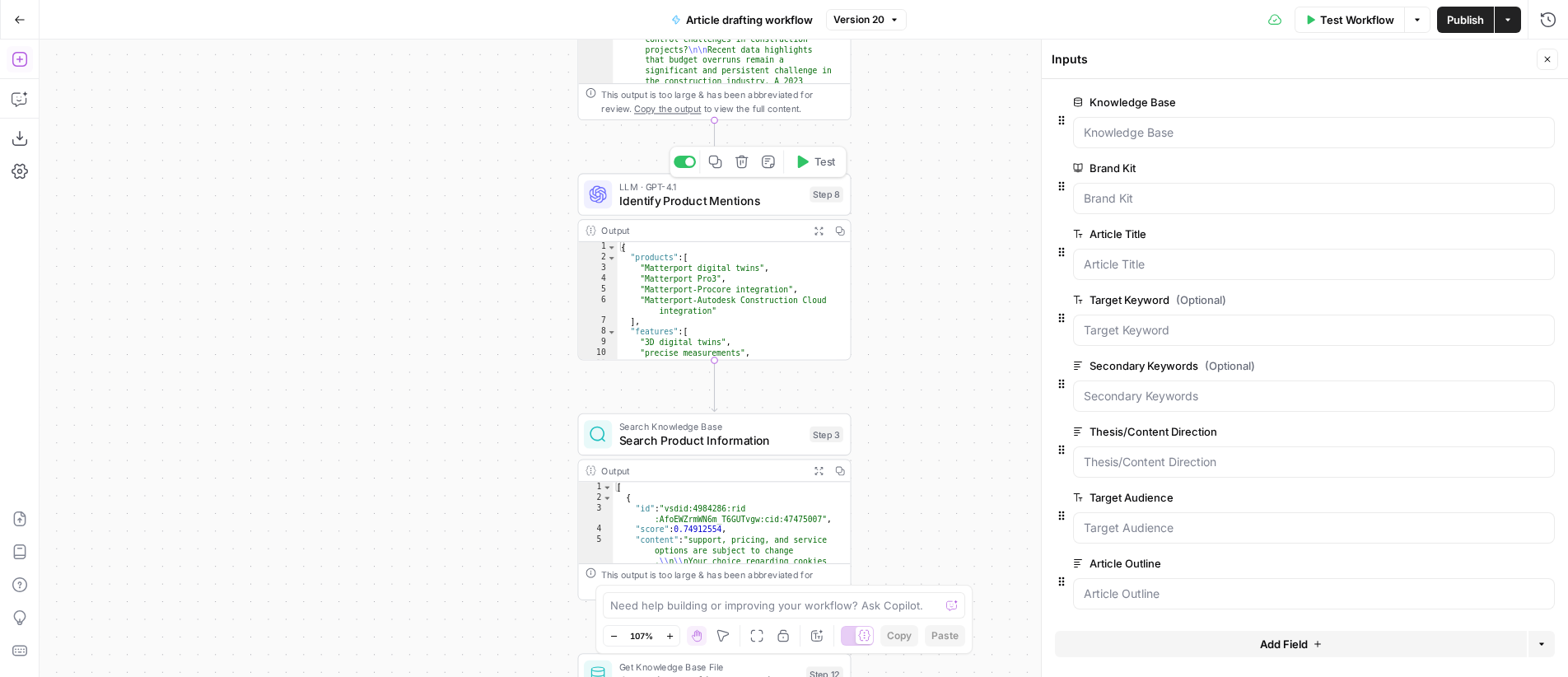
click at [740, 197] on span "Identify Product Mentions" at bounding box center [711, 200] width 184 height 17
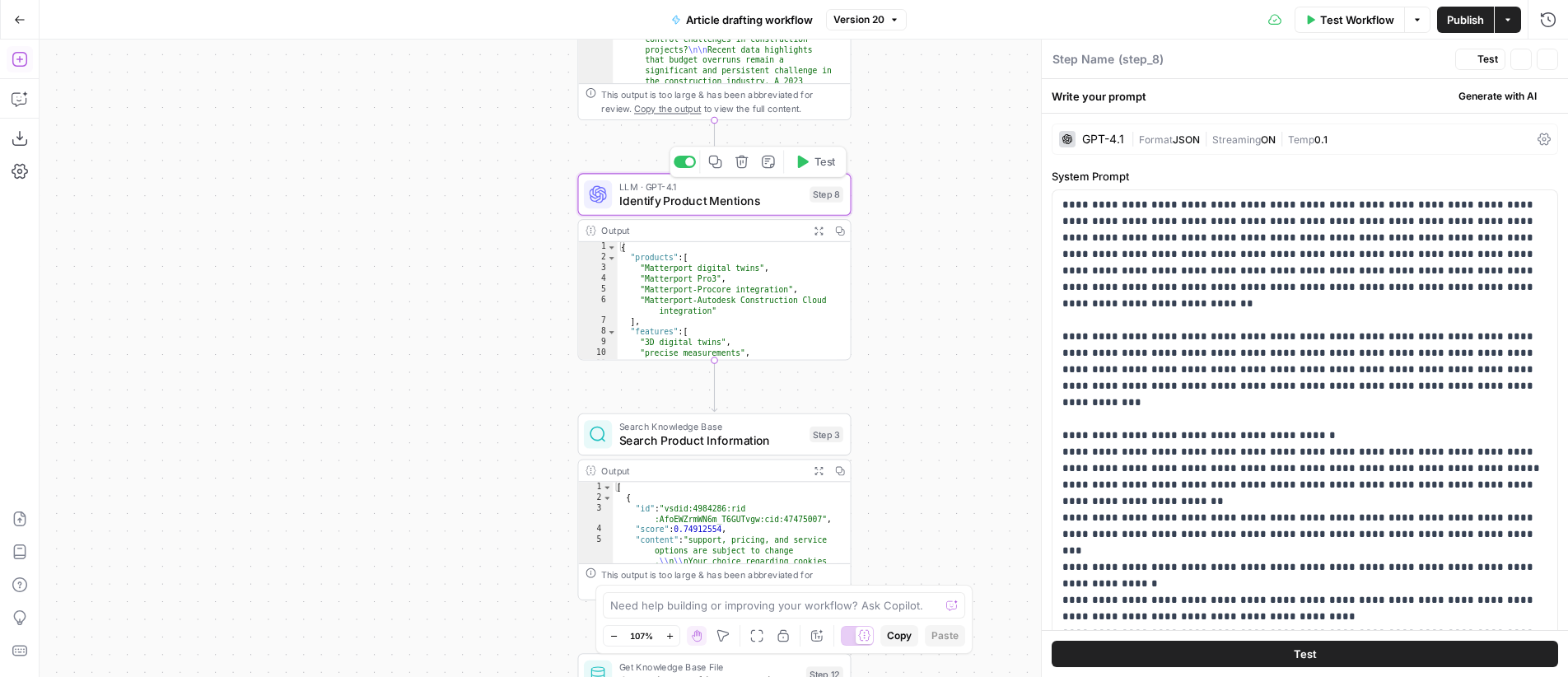
type textarea "Identify Product Mentions"
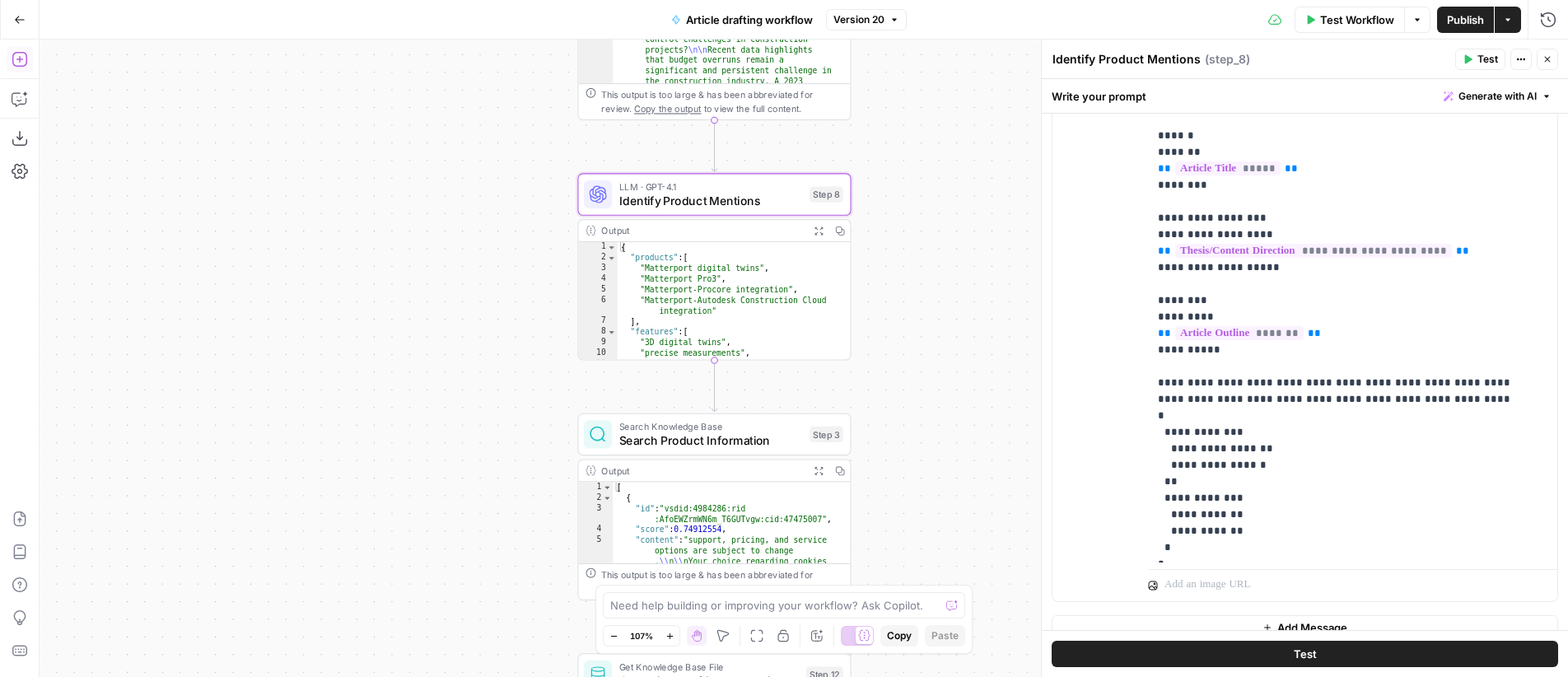
scroll to position [1010, 0]
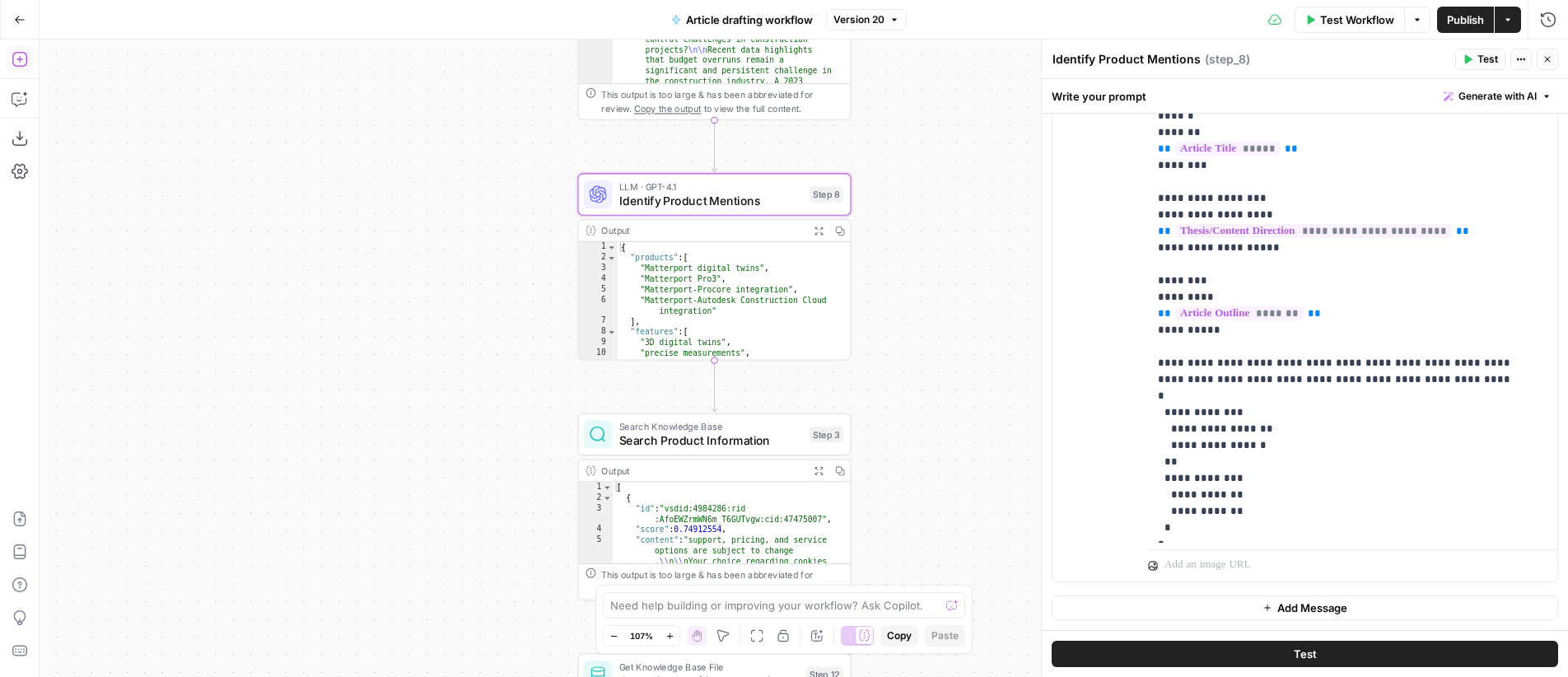
click at [1550, 54] on icon "button" at bounding box center [1548, 59] width 10 height 10
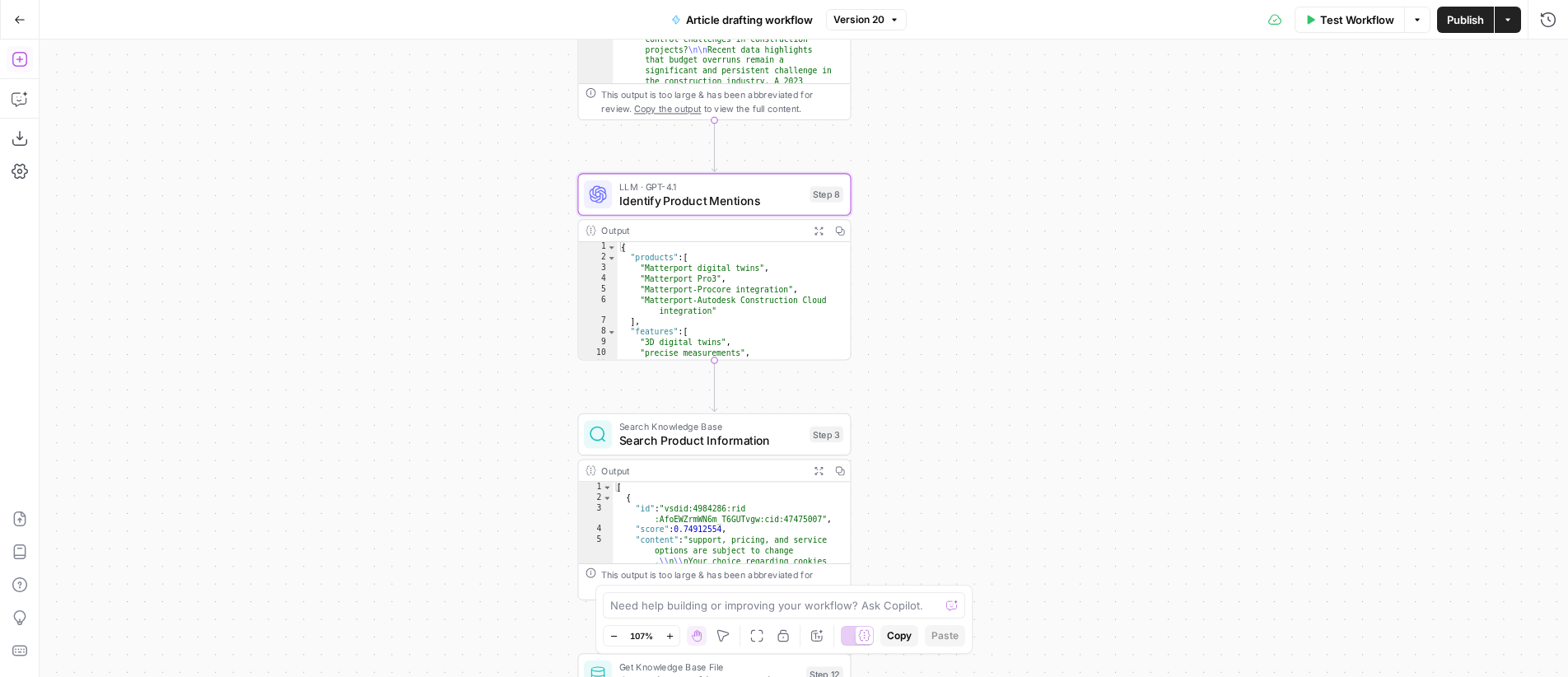
click at [1070, 268] on div "Workflow Set Inputs Inputs LLM · GPT-4.1 Generate Research Questions Step 1 Out…" at bounding box center [804, 358] width 1528 height 637
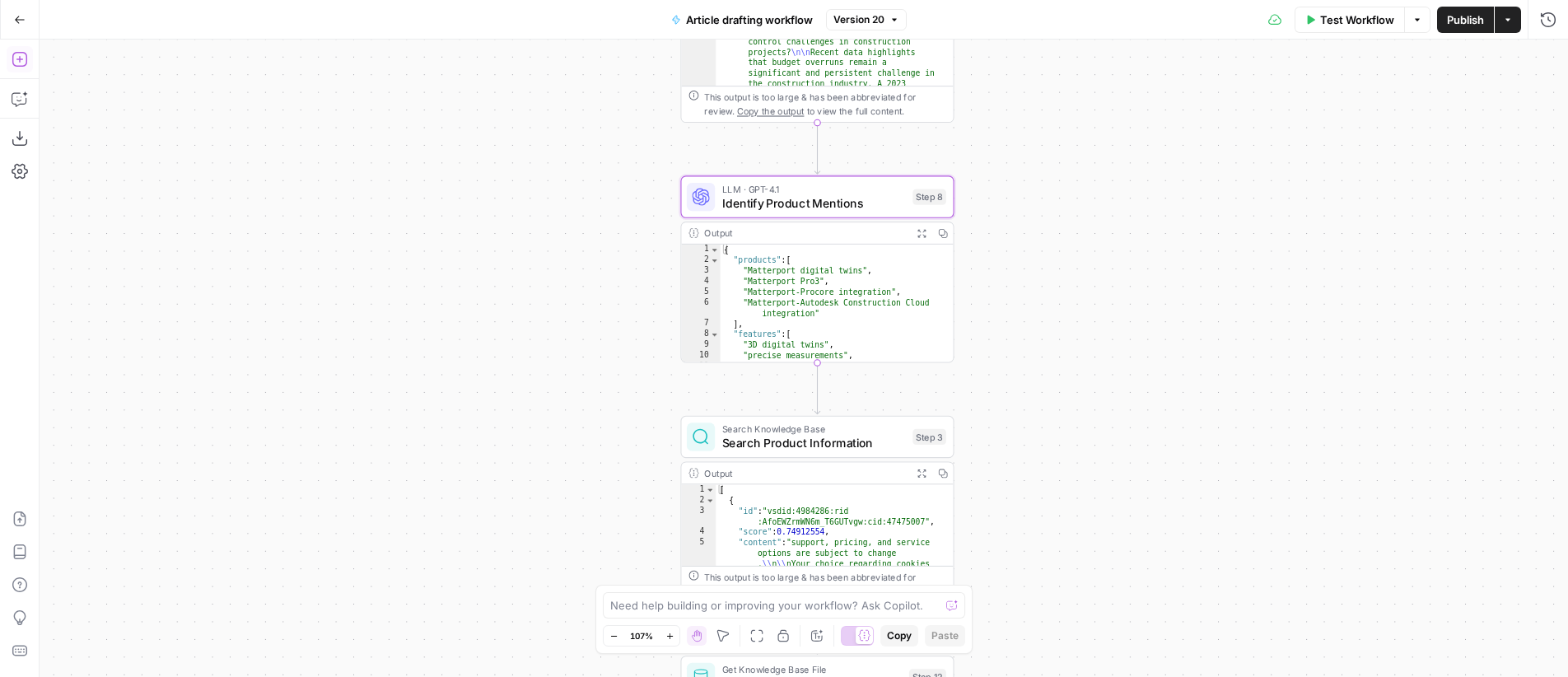
click at [803, 189] on span "LLM · GPT-4.1" at bounding box center [814, 189] width 184 height 14
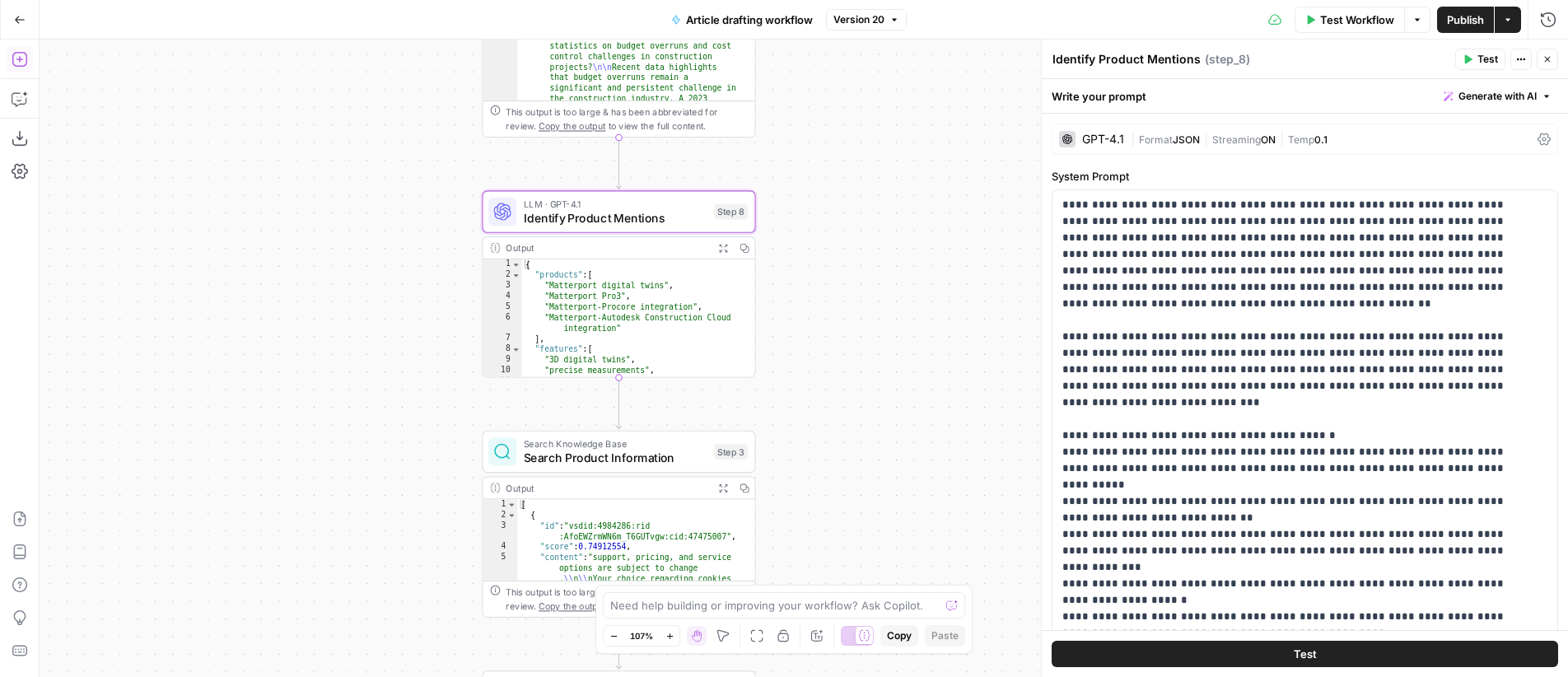
drag, startPoint x: 349, startPoint y: 205, endPoint x: 333, endPoint y: 203, distance: 16.1
click at [333, 203] on div "Workflow Set Inputs Inputs LLM · GPT-4.1 Generate Research Questions Step 1 Out…" at bounding box center [804, 358] width 1528 height 637
